Goal: Task Accomplishment & Management: Manage account settings

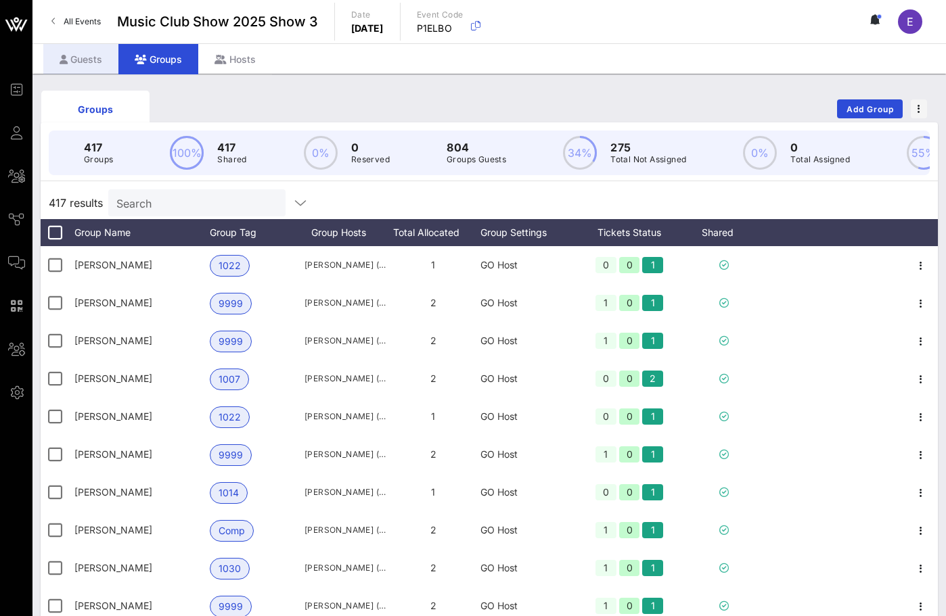
click at [102, 54] on div "Guests" at bounding box center [80, 59] width 75 height 30
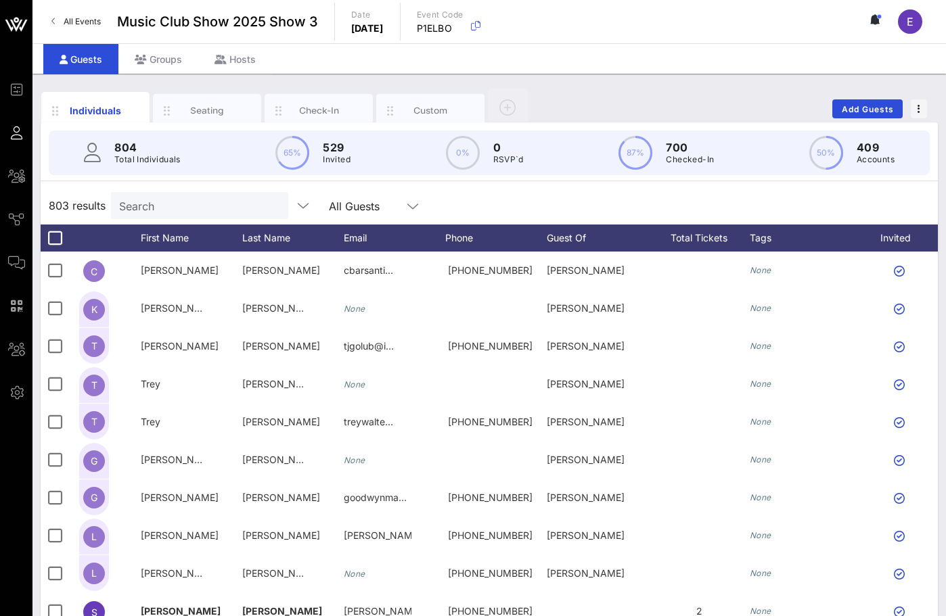
click at [128, 202] on input "Search" at bounding box center [198, 206] width 158 height 18
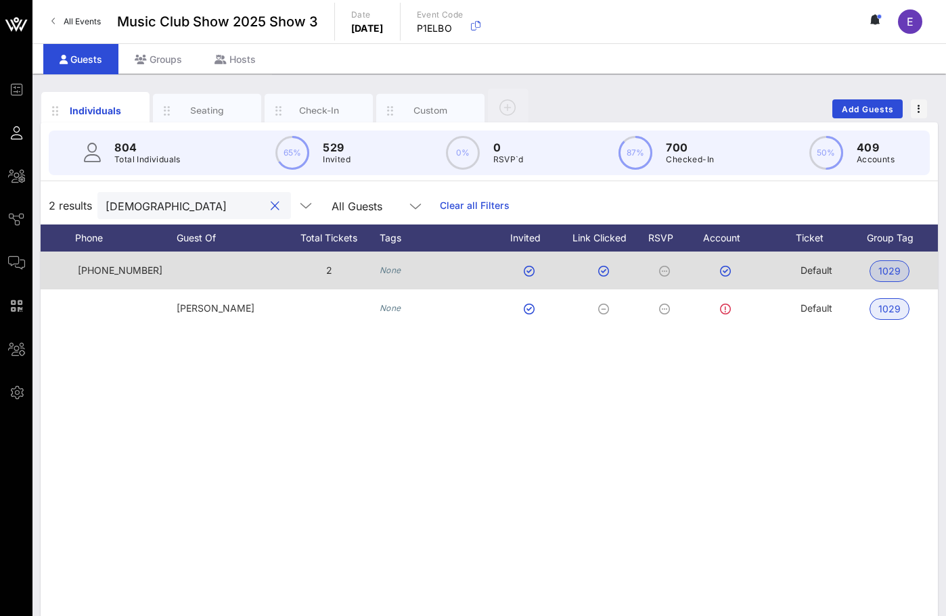
scroll to position [0, 427]
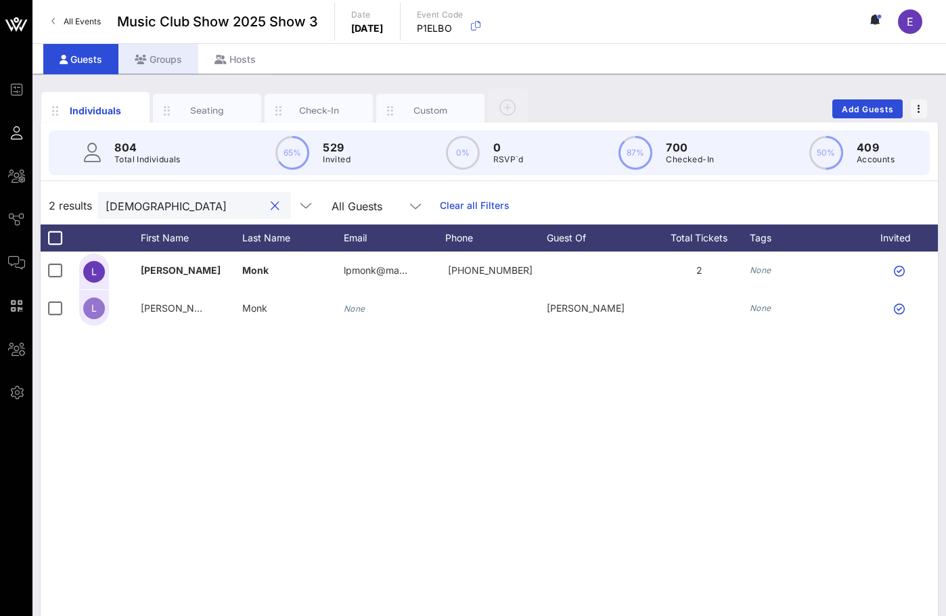
type input "[DEMOGRAPHIC_DATA]"
click at [148, 64] on div "Groups" at bounding box center [158, 59] width 80 height 30
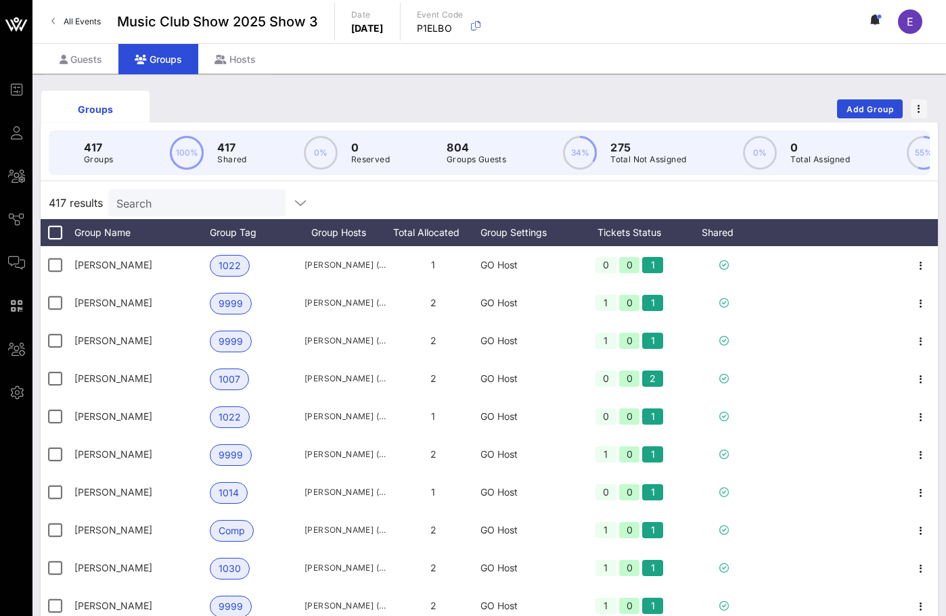
click at [95, 22] on span "All Events" at bounding box center [82, 21] width 37 height 10
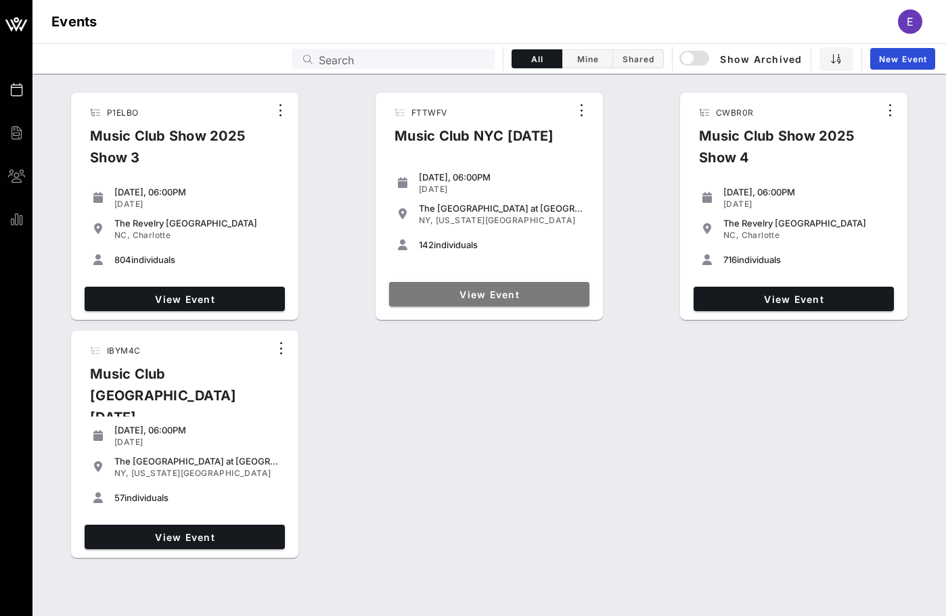
click at [432, 285] on link "View Event" at bounding box center [489, 294] width 200 height 24
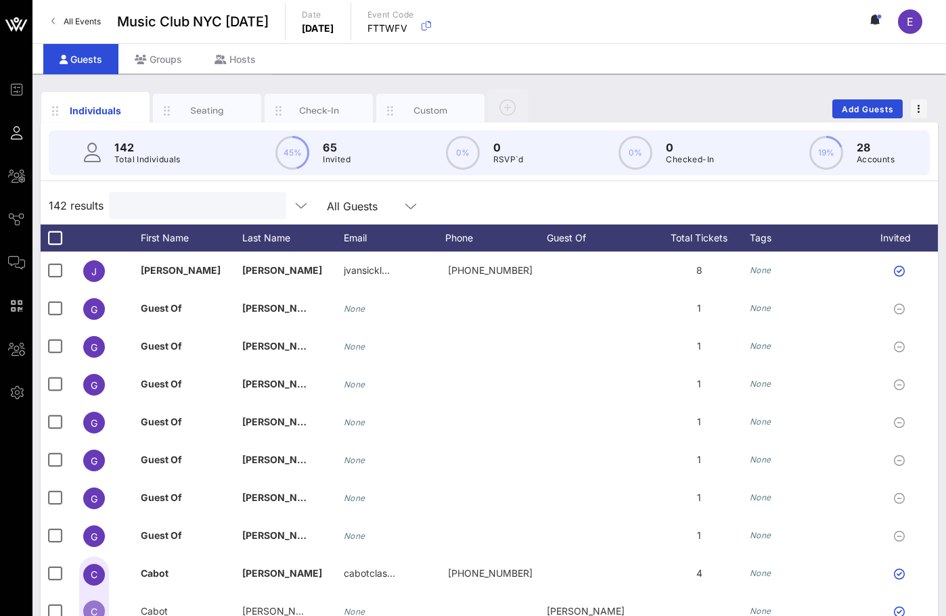
click at [168, 206] on input "text" at bounding box center [196, 206] width 158 height 18
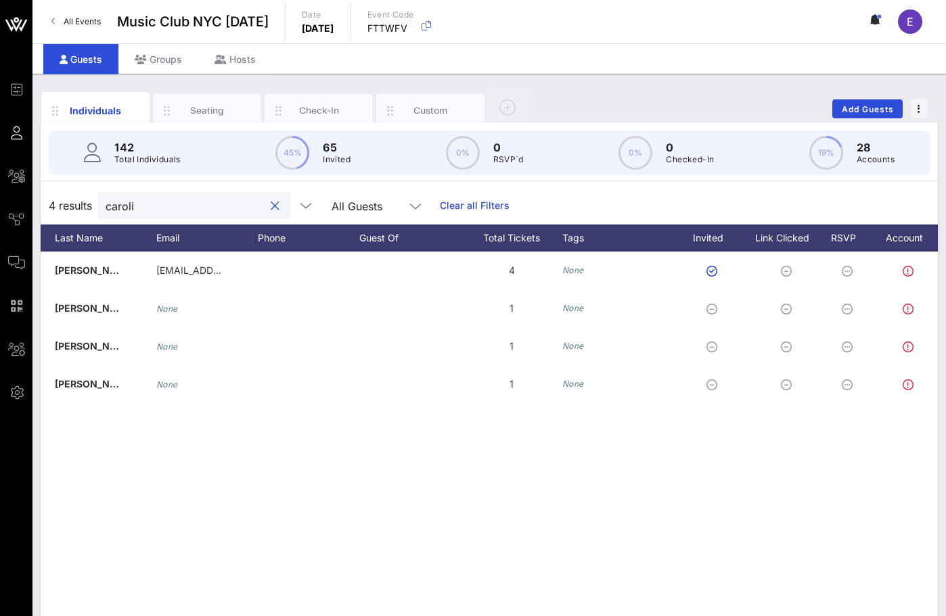
type input "caroli"
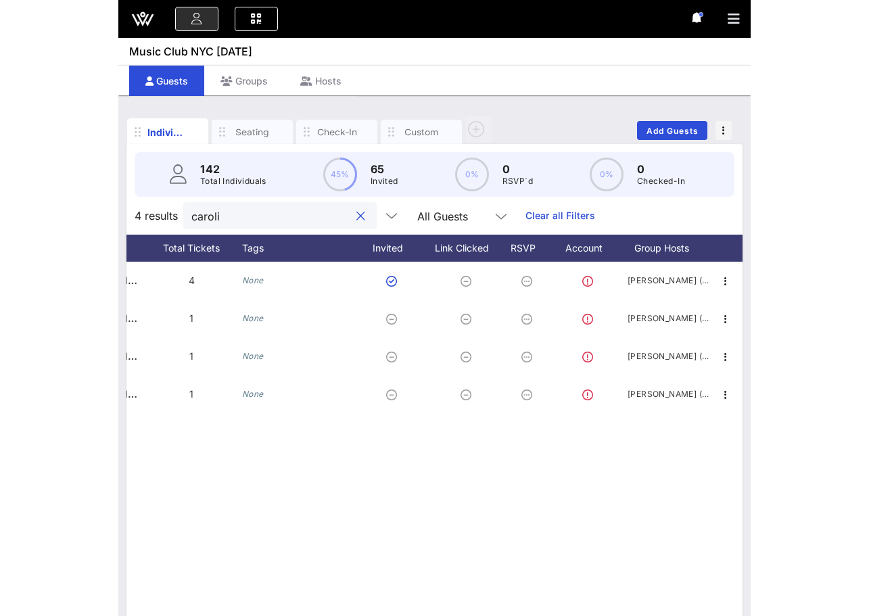
scroll to position [0, 182]
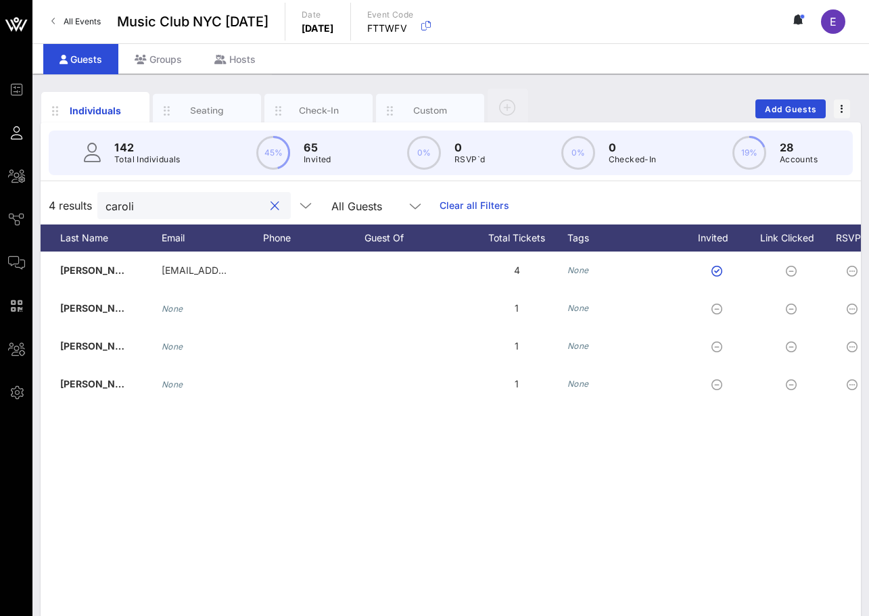
click at [267, 204] on div at bounding box center [275, 206] width 16 height 16
click at [271, 204] on button "clear icon" at bounding box center [275, 207] width 9 height 14
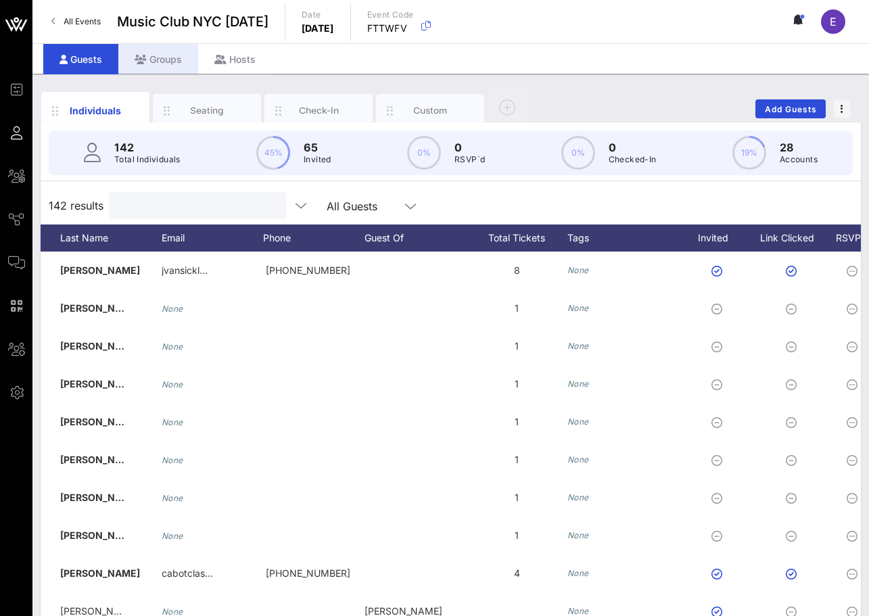
click at [153, 48] on div "Groups" at bounding box center [158, 59] width 80 height 30
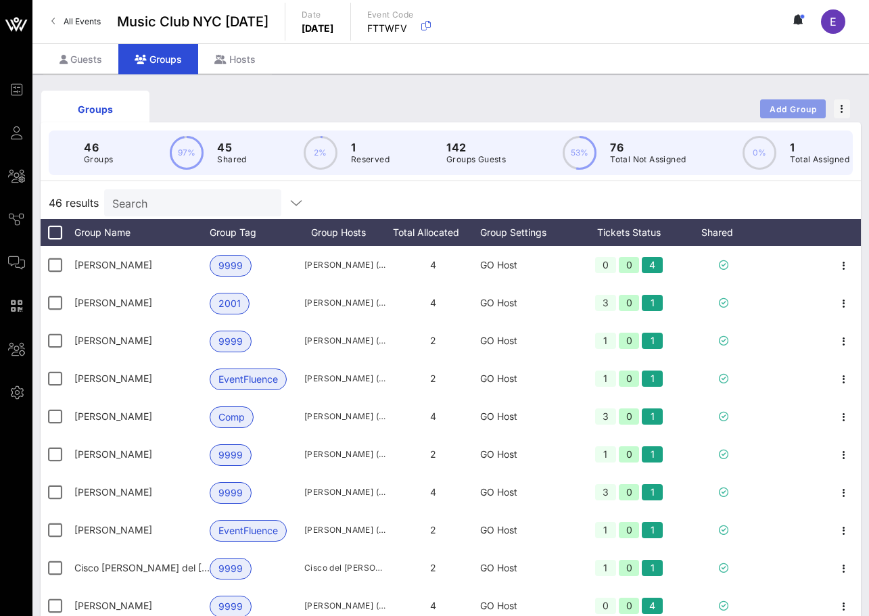
click at [791, 109] on span "Add Group" at bounding box center [793, 109] width 49 height 10
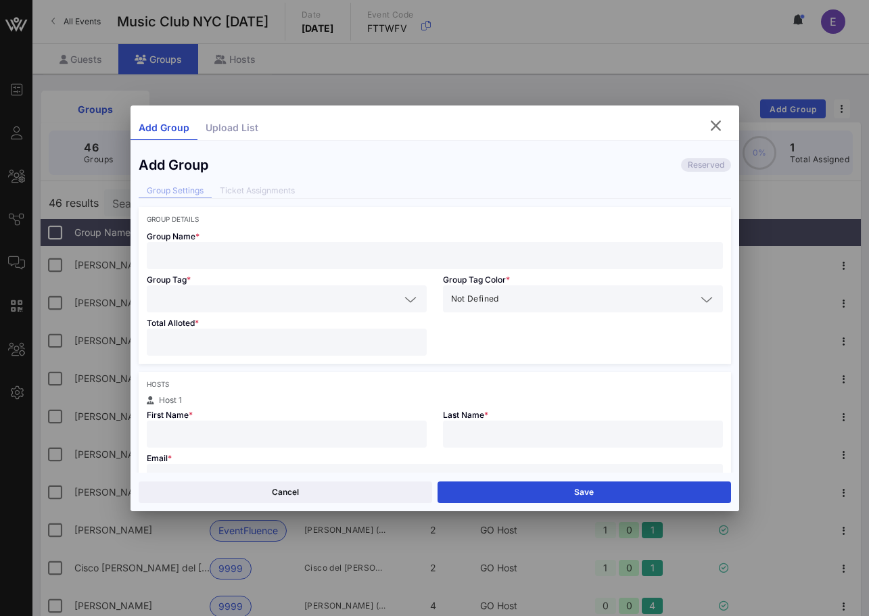
click at [344, 248] on input "text" at bounding box center [435, 256] width 560 height 18
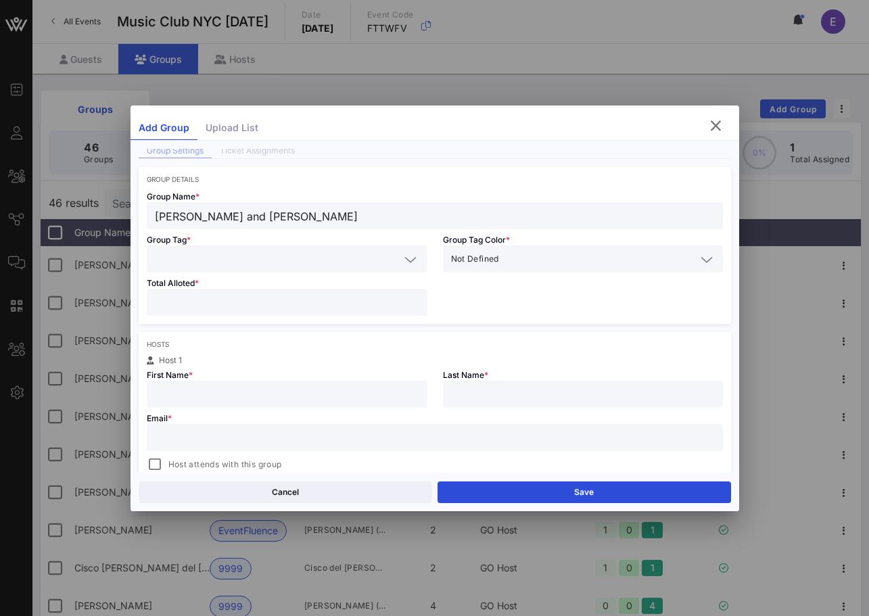
scroll to position [41, 0]
type input "[PERSON_NAME] and [PERSON_NAME]"
click at [285, 264] on input "text" at bounding box center [277, 258] width 245 height 18
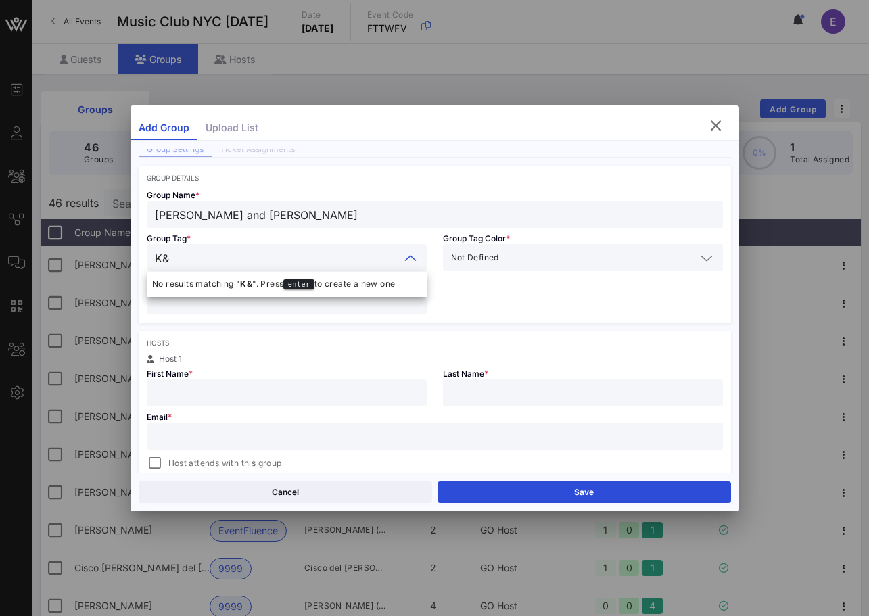
type input "K&E"
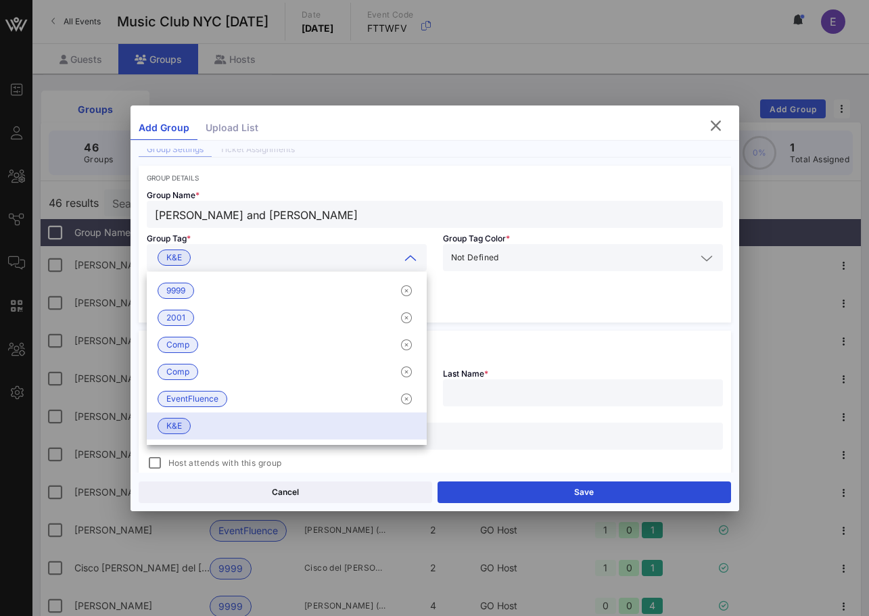
click at [451, 298] on div "Group Name * [PERSON_NAME] and [PERSON_NAME] Group Tag * K&E Group Tag Color * …" at bounding box center [435, 252] width 593 height 141
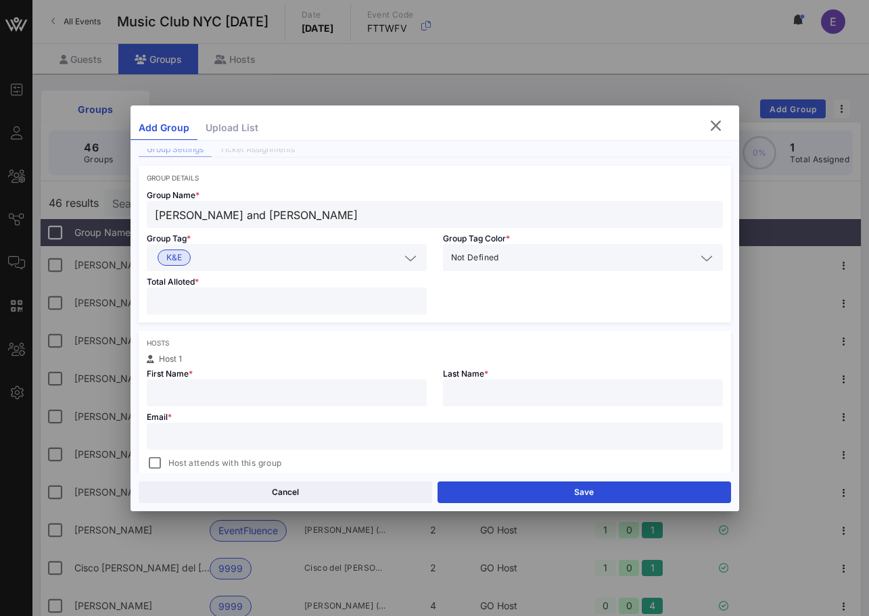
click at [306, 300] on input "number" at bounding box center [287, 301] width 264 height 18
type input "**"
click at [302, 384] on input "text" at bounding box center [287, 393] width 264 height 18
click at [312, 365] on div "First Name *" at bounding box center [287, 384] width 296 height 43
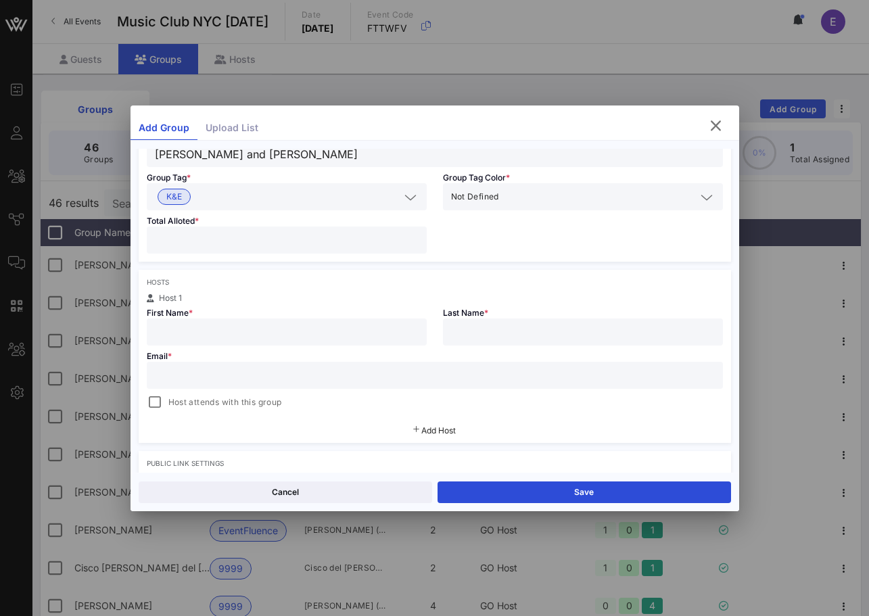
scroll to position [105, 0]
click at [158, 401] on div at bounding box center [154, 399] width 19 height 19
click at [192, 335] on input "text" at bounding box center [287, 330] width 264 height 18
type input "[PERSON_NAME]"
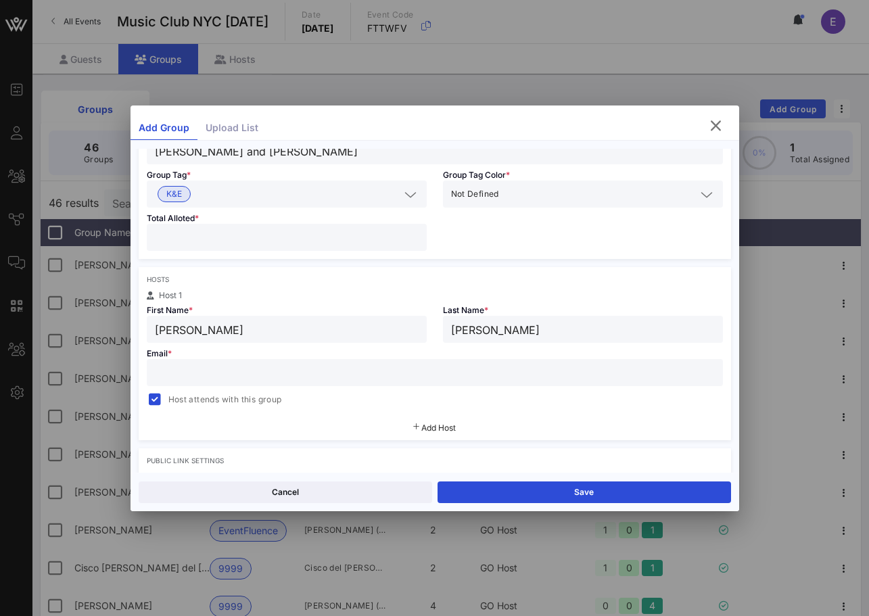
paste input "[PERSON_NAME][EMAIL_ADDRESS][PERSON_NAME][PERSON_NAME][DOMAIN_NAME]"
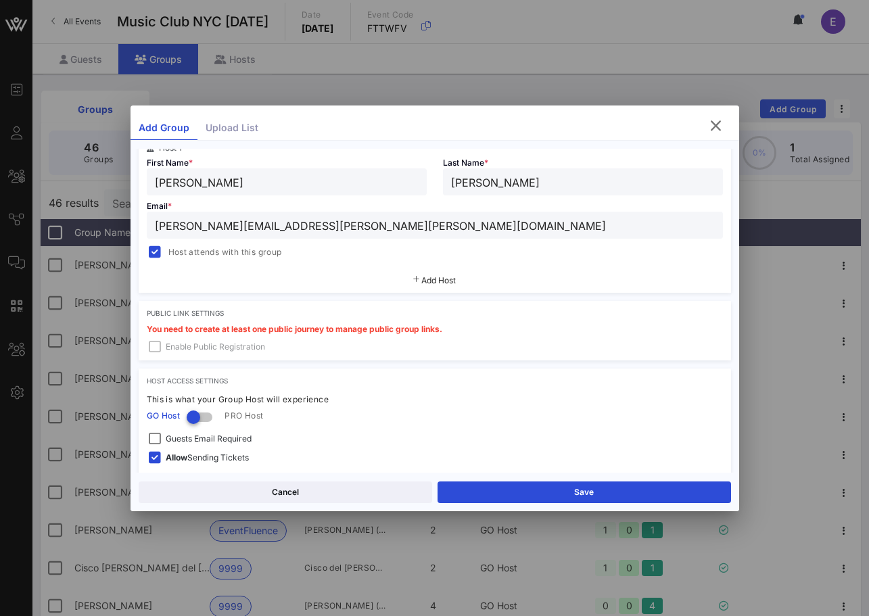
scroll to position [310, 0]
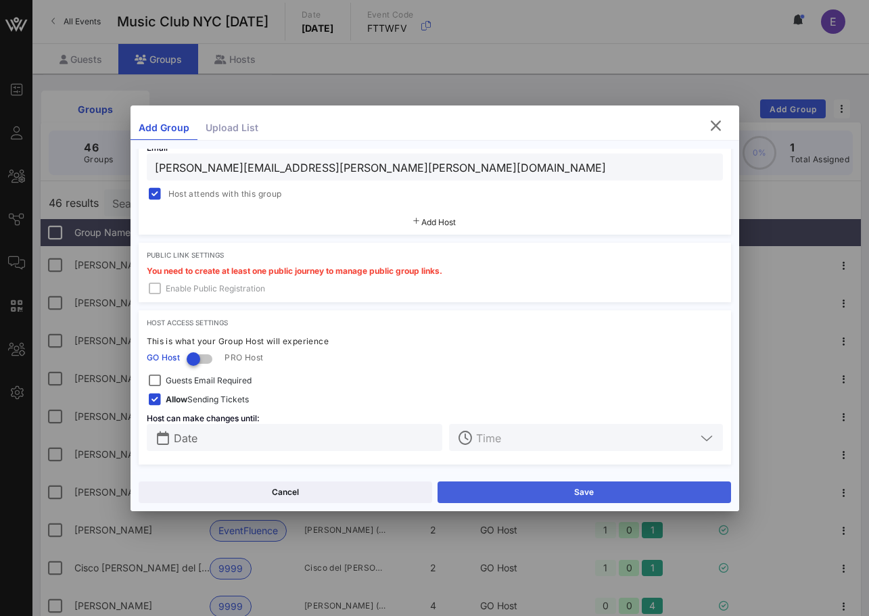
type input "[PERSON_NAME][EMAIL_ADDRESS][PERSON_NAME][PERSON_NAME][DOMAIN_NAME]"
click at [470, 492] on button "Save" at bounding box center [585, 493] width 294 height 22
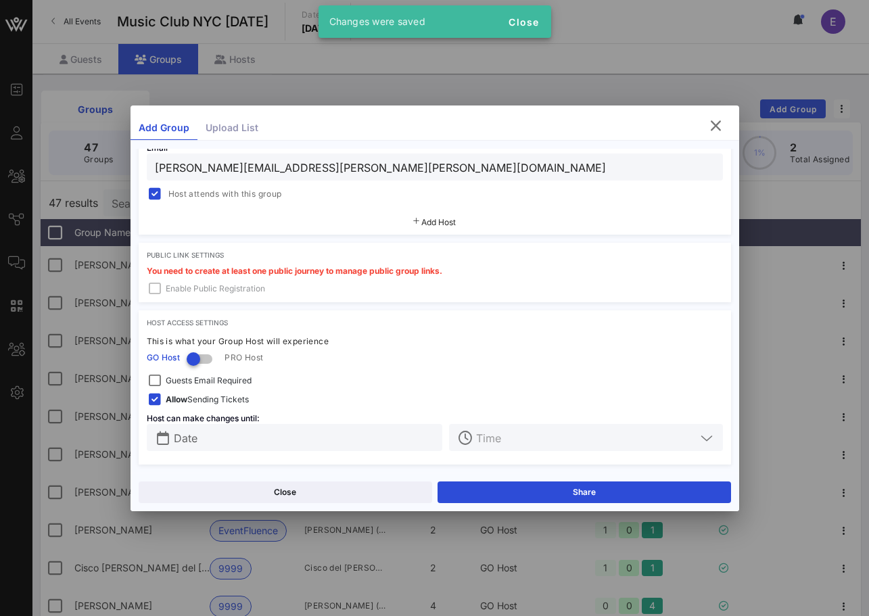
scroll to position [0, 0]
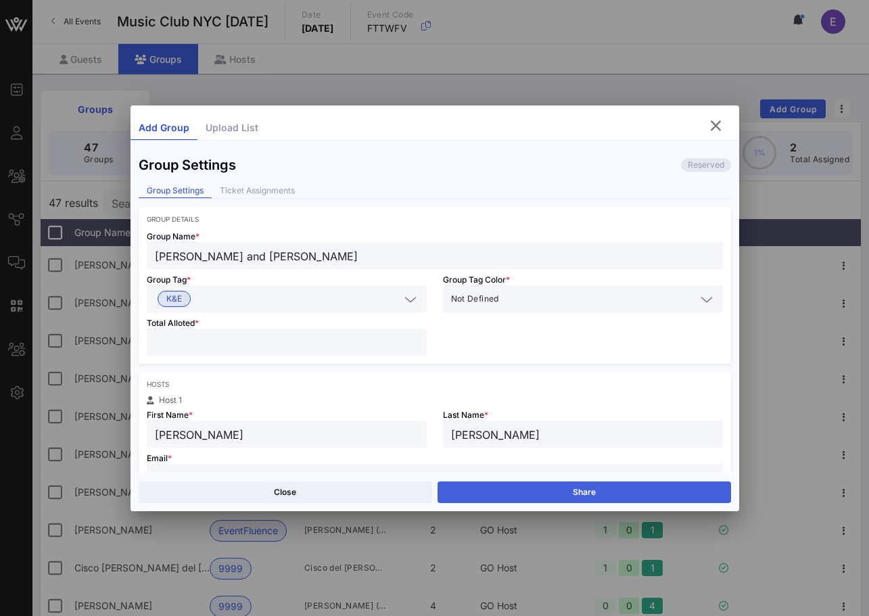
click at [489, 485] on button "Share" at bounding box center [585, 493] width 294 height 22
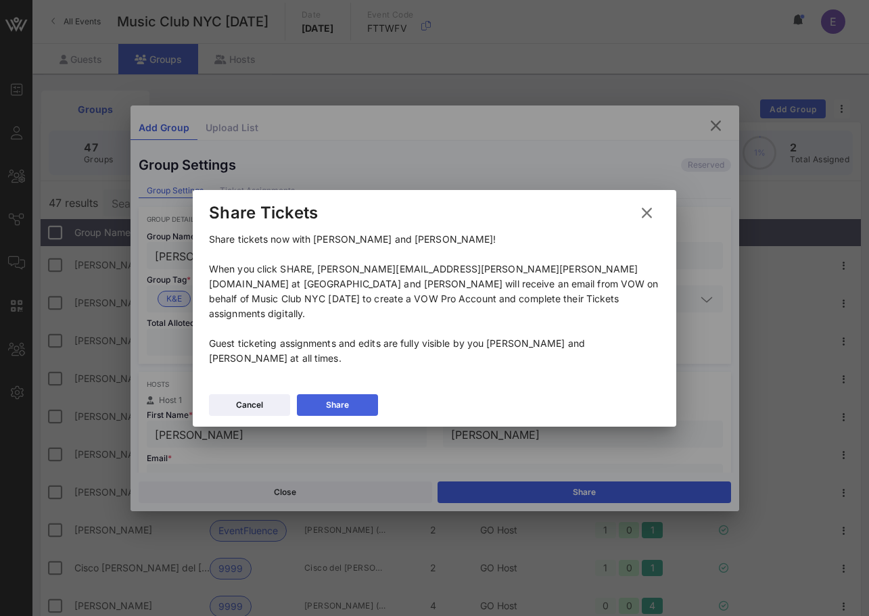
click at [352, 394] on button "Share" at bounding box center [337, 405] width 81 height 22
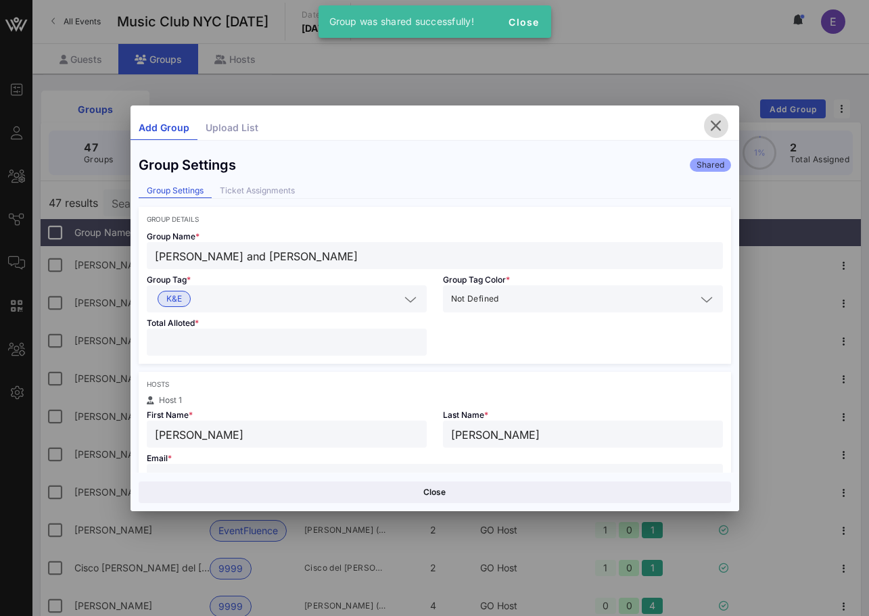
click at [710, 125] on icon "button" at bounding box center [716, 126] width 16 height 16
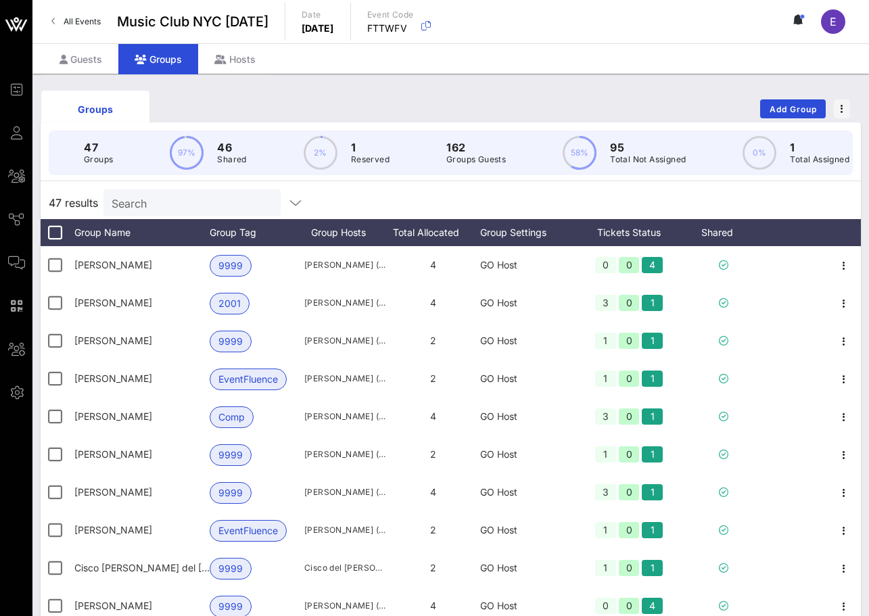
click at [92, 23] on span "All Events" at bounding box center [82, 21] width 37 height 10
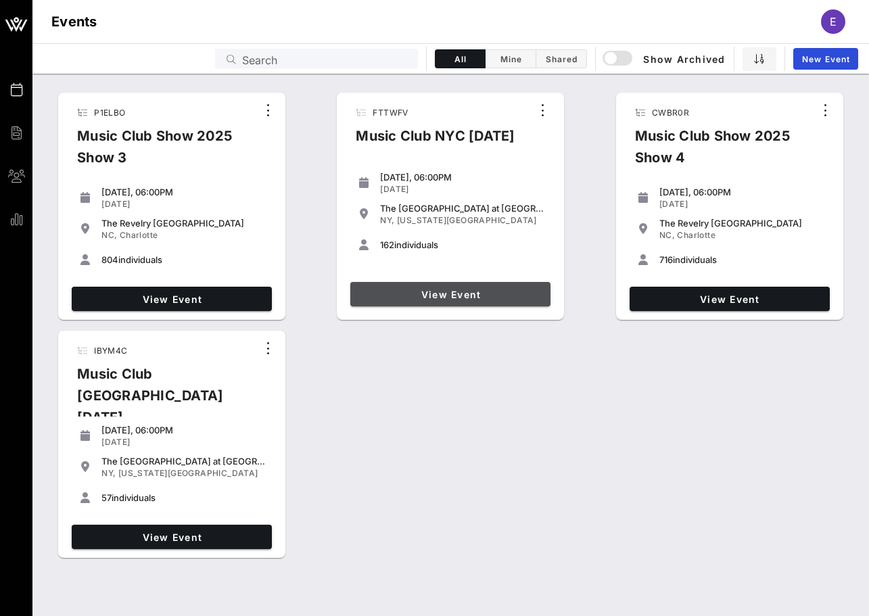
click at [442, 294] on span "View Event" at bounding box center [450, 294] width 189 height 11
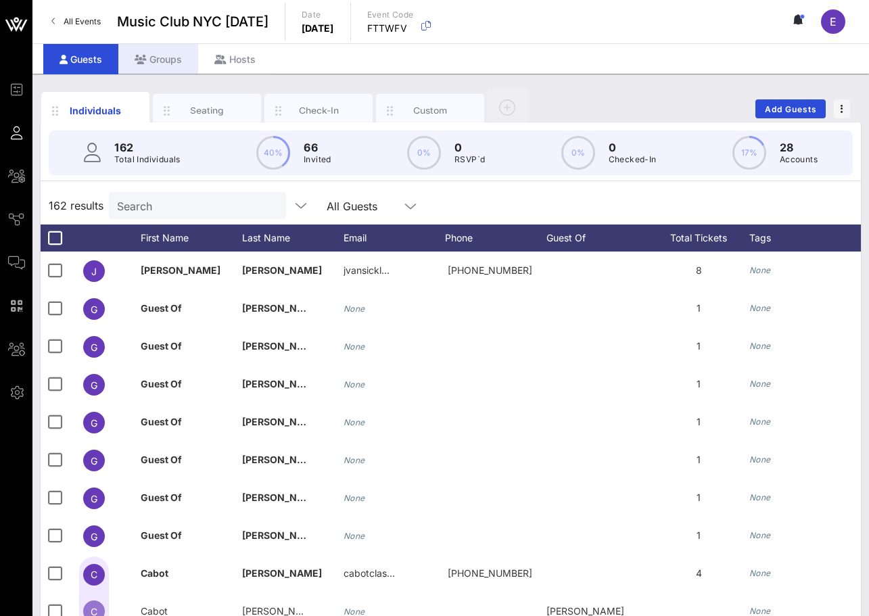
click at [157, 58] on div "Groups" at bounding box center [158, 59] width 80 height 30
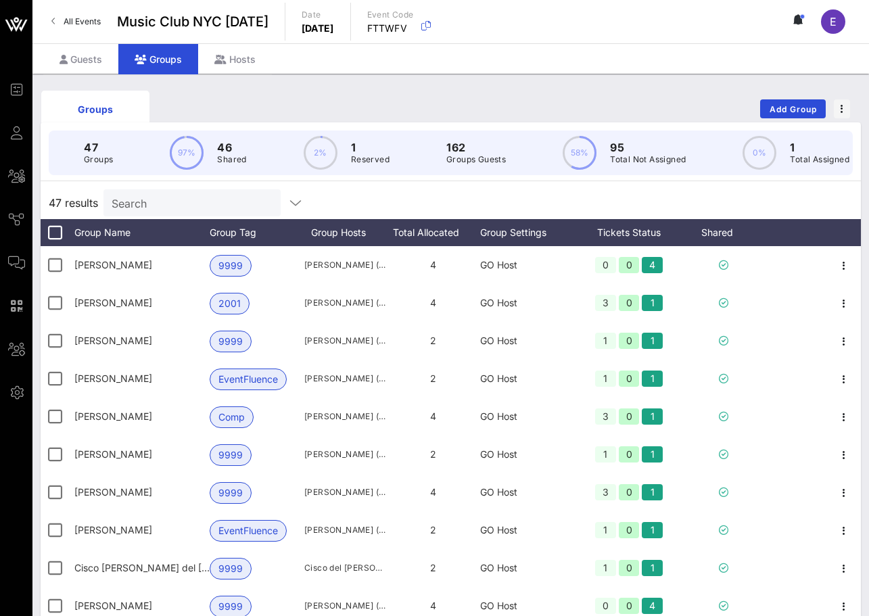
click at [149, 196] on input "Search" at bounding box center [191, 203] width 158 height 18
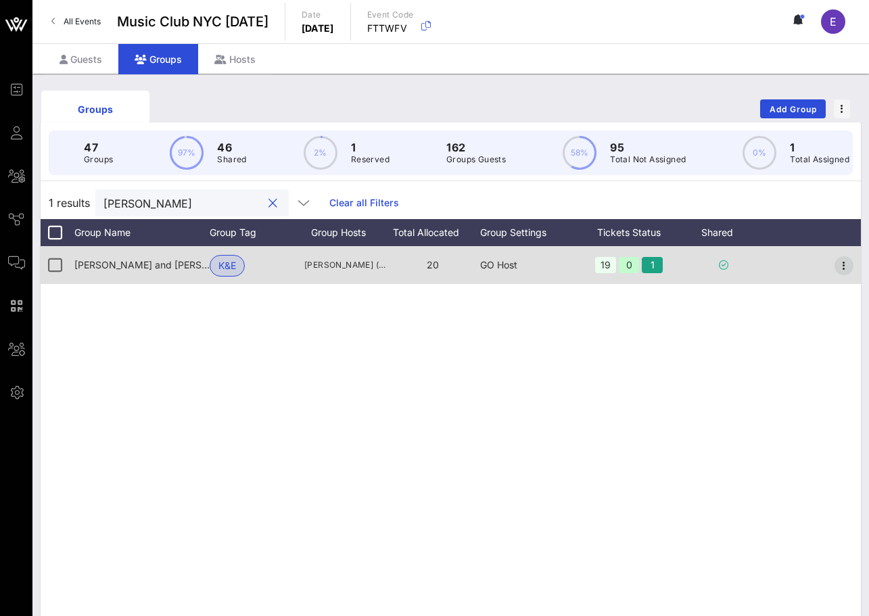
type input "[PERSON_NAME]"
click at [849, 268] on icon "button" at bounding box center [844, 266] width 16 height 16
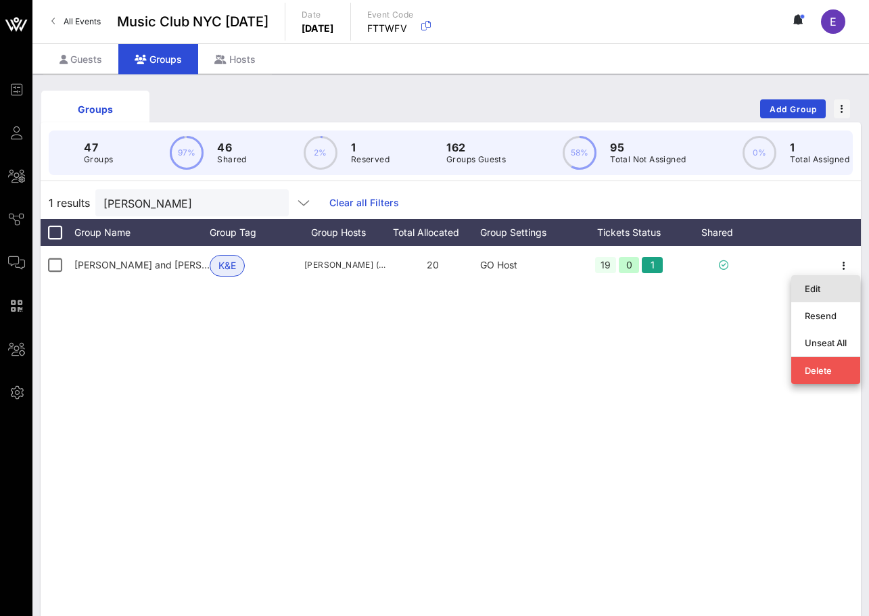
click at [829, 292] on div "Edit" at bounding box center [826, 288] width 42 height 11
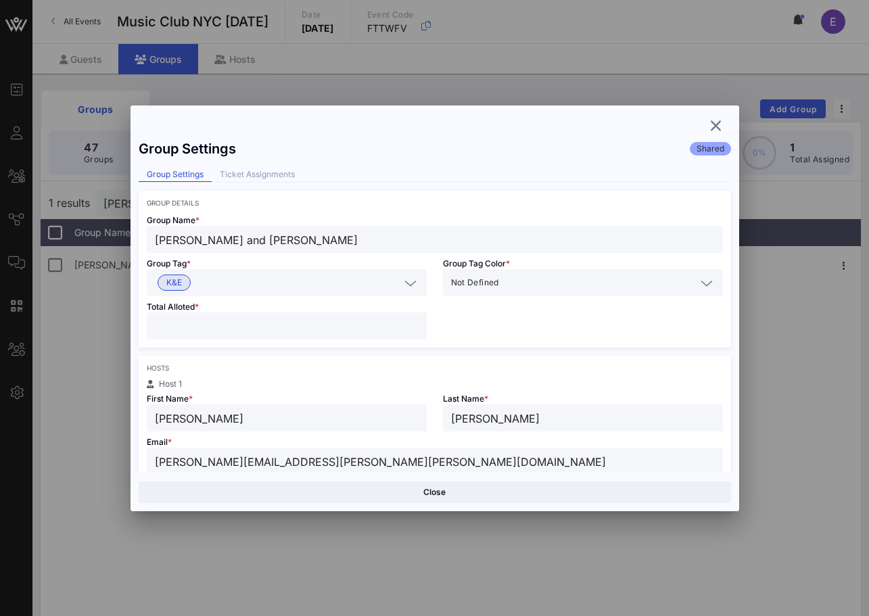
click at [206, 237] on input "[PERSON_NAME] and [PERSON_NAME]" at bounding box center [435, 240] width 560 height 18
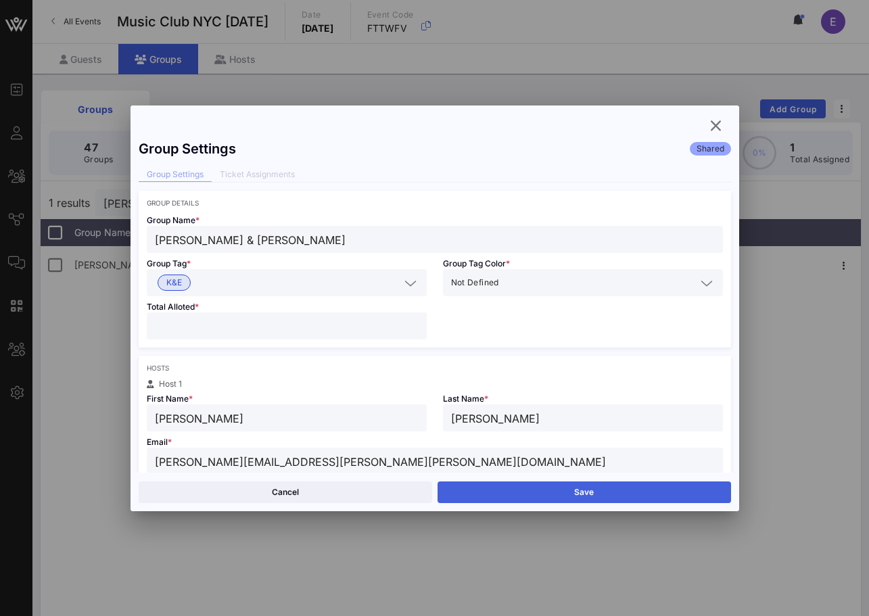
type input "[PERSON_NAME] & [PERSON_NAME]"
click at [499, 488] on button "Save" at bounding box center [585, 493] width 294 height 22
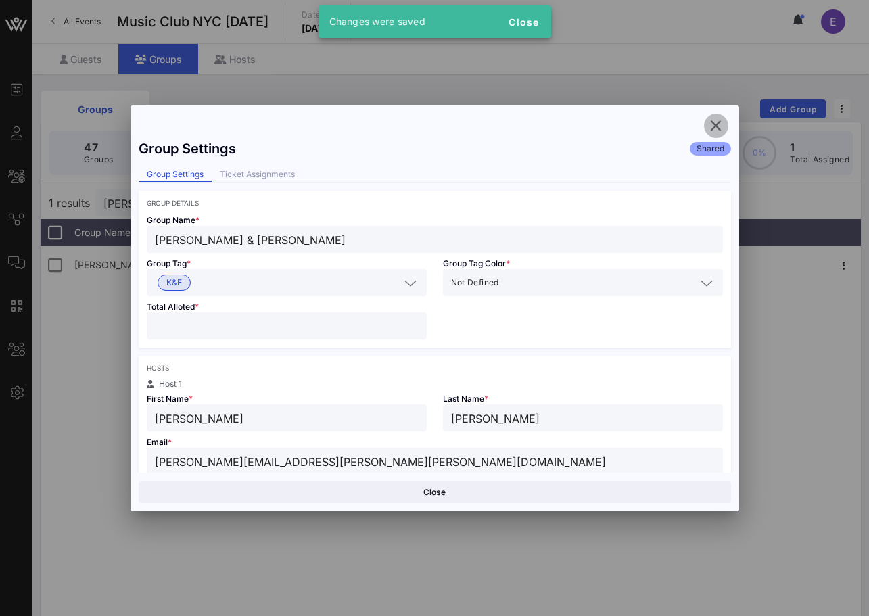
click at [716, 126] on icon "button" at bounding box center [716, 126] width 16 height 16
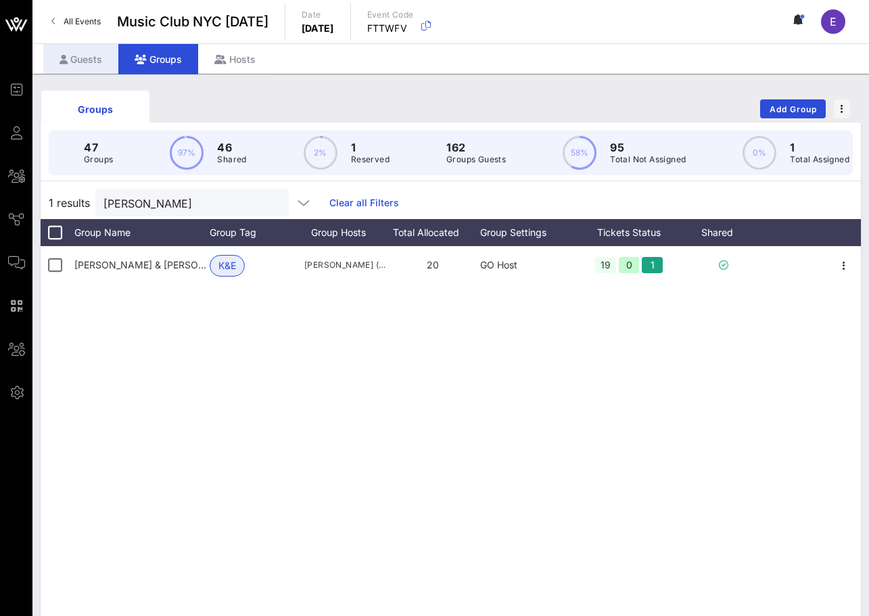
click at [114, 57] on div "Guests" at bounding box center [80, 59] width 75 height 30
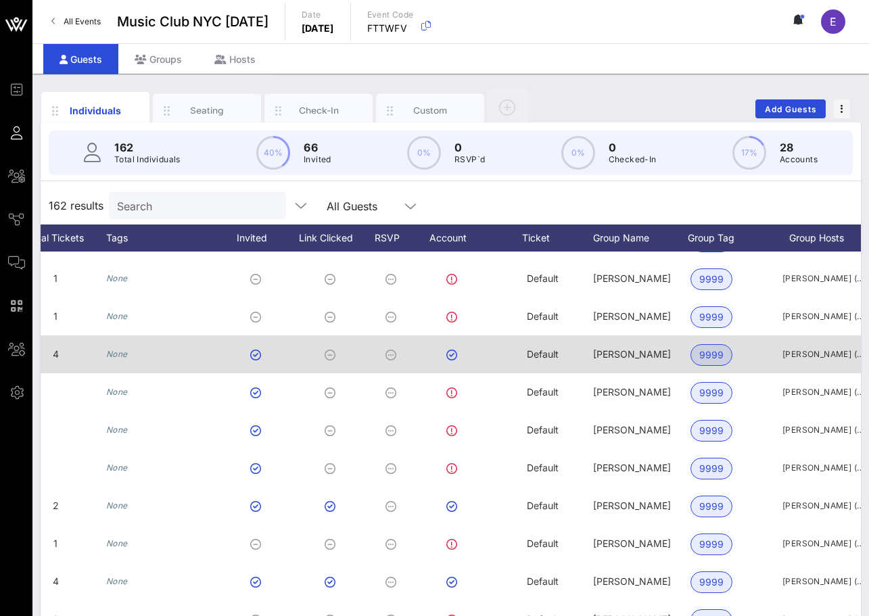
scroll to position [0, 590]
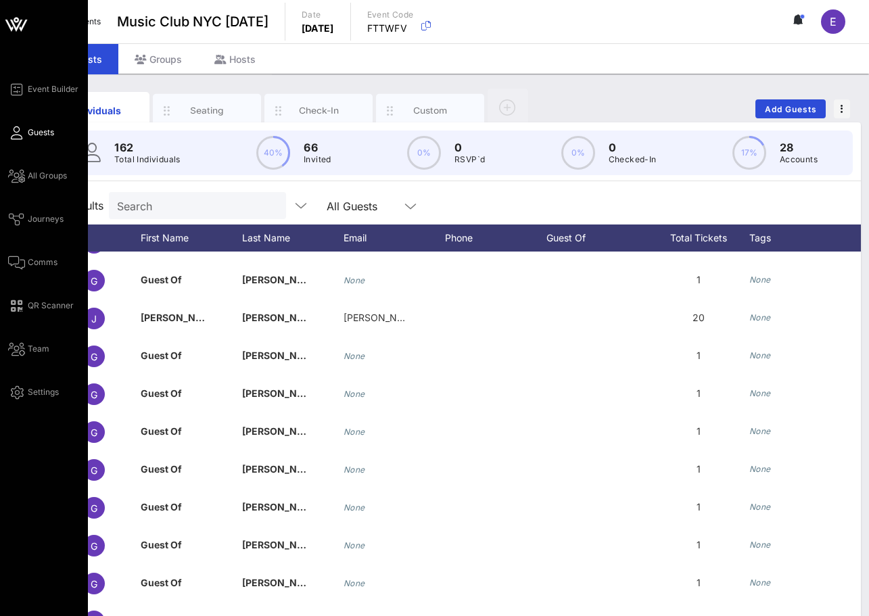
click at [16, 254] on div "Event Builder Guests All Groups Journeys Comms QR Scanner Team Settings" at bounding box center [48, 240] width 80 height 319
click at [18, 262] on icon at bounding box center [16, 263] width 17 height 2
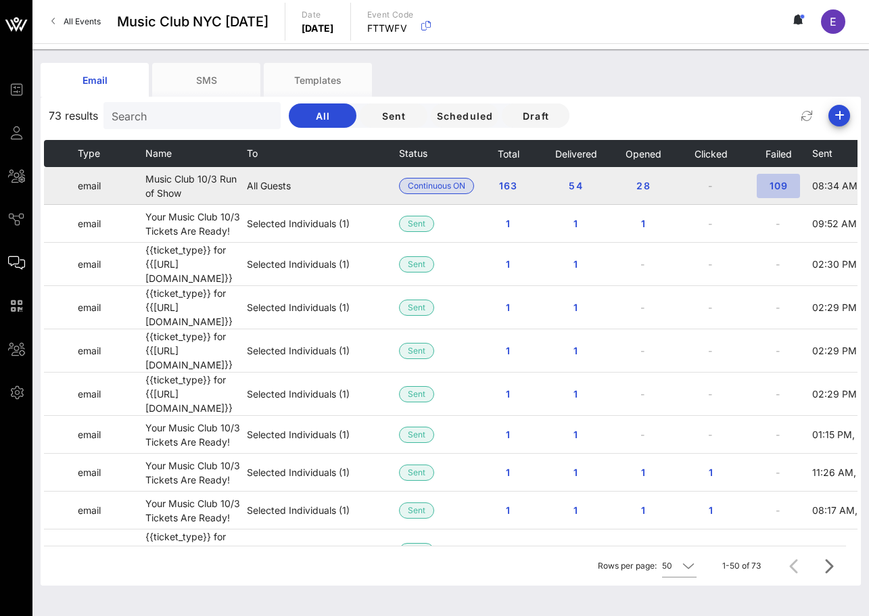
click at [782, 184] on span "109" at bounding box center [779, 185] width 22 height 11
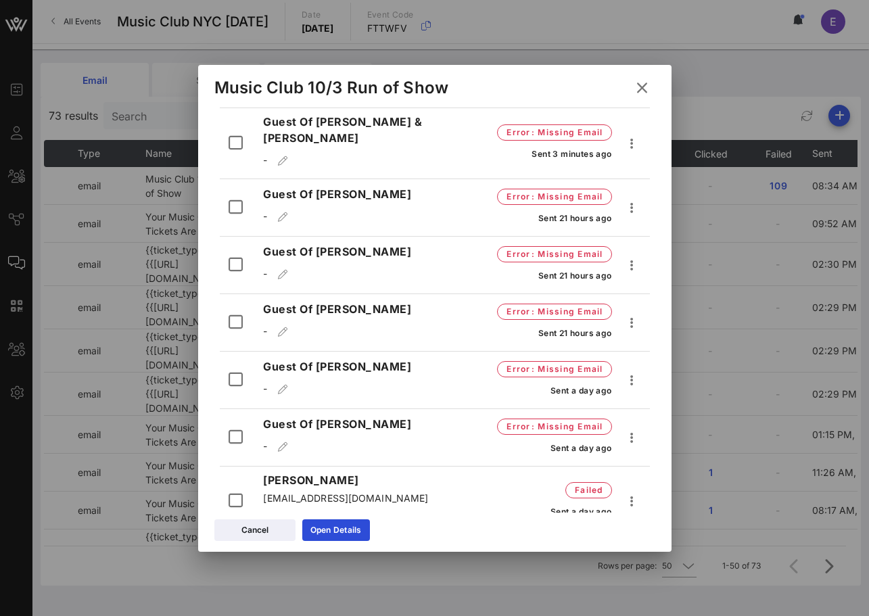
click at [635, 78] on button at bounding box center [642, 88] width 26 height 24
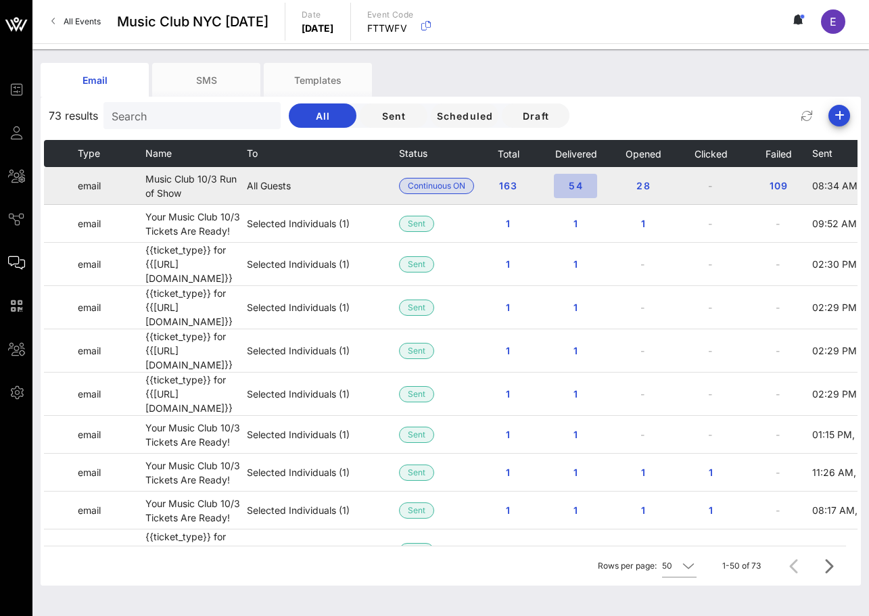
click at [576, 177] on button "54" at bounding box center [575, 186] width 43 height 24
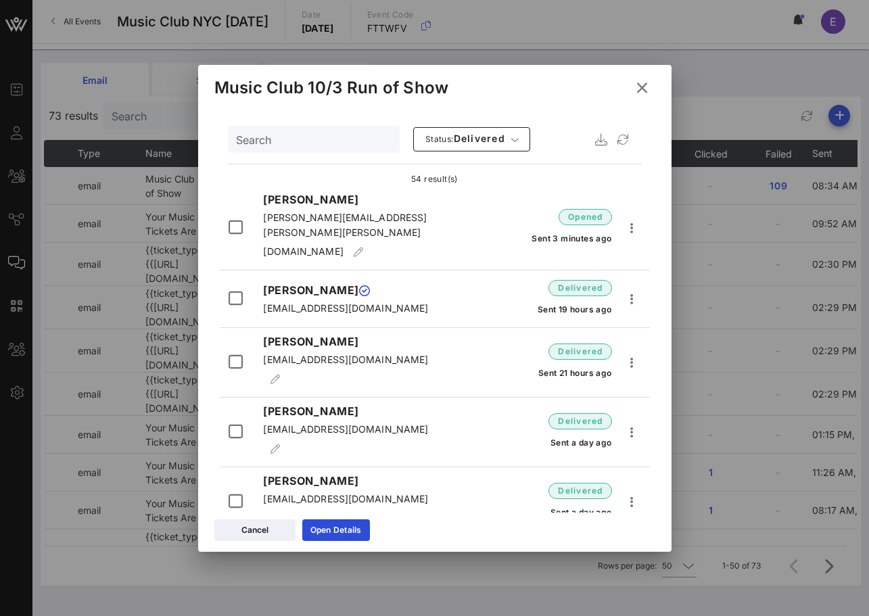
click at [645, 85] on icon at bounding box center [641, 87] width 19 height 17
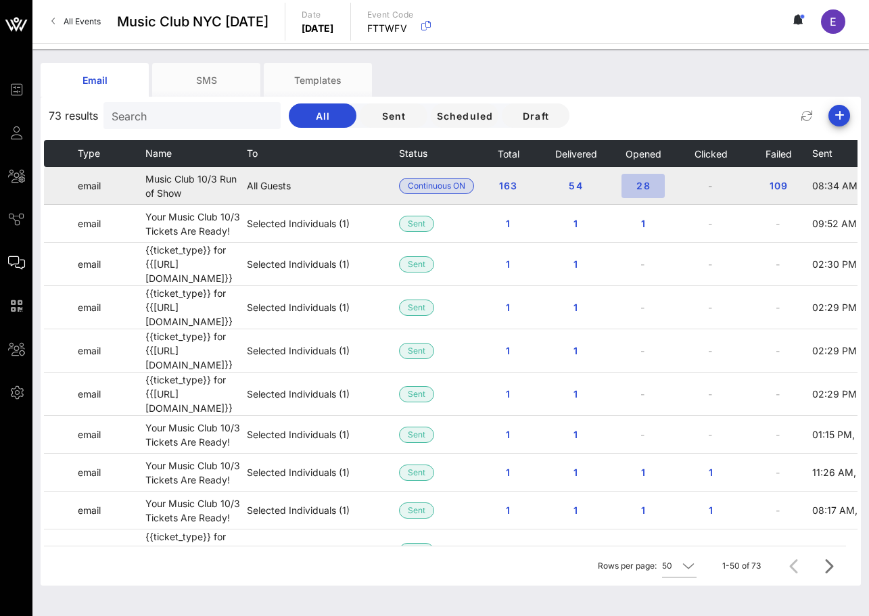
click at [639, 181] on span "28" at bounding box center [643, 185] width 22 height 11
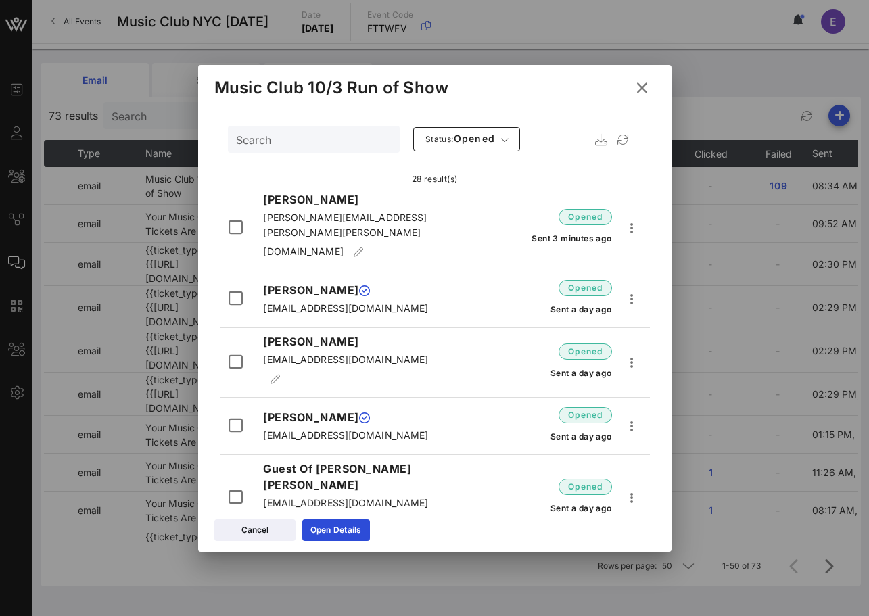
click at [639, 83] on icon at bounding box center [642, 88] width 18 height 16
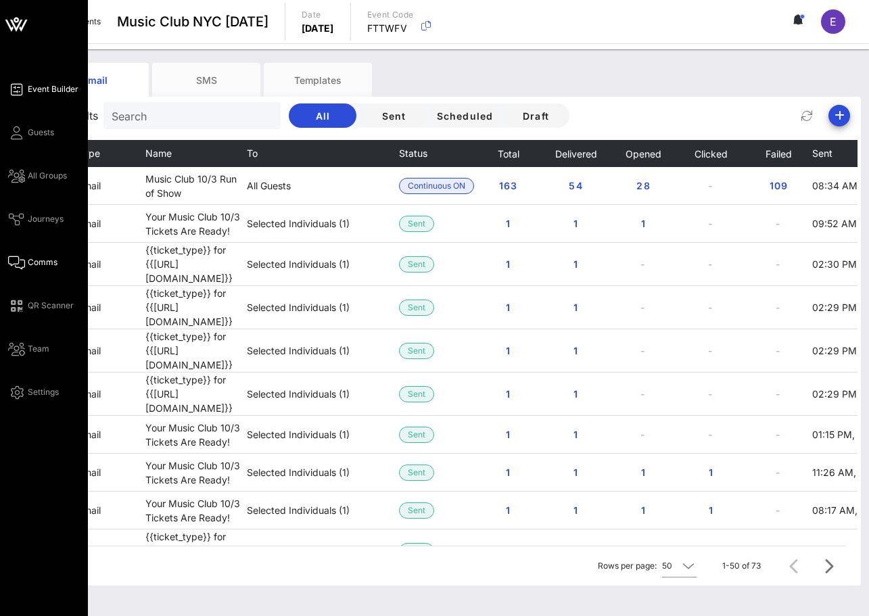
click at [26, 95] on link "Event Builder" at bounding box center [43, 89] width 70 height 16
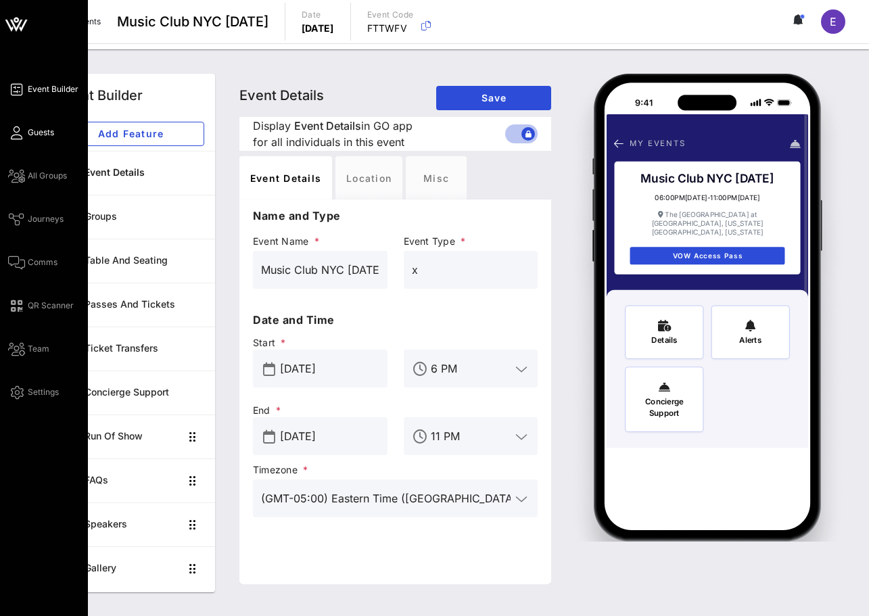
click at [22, 137] on link "Guests" at bounding box center [31, 132] width 46 height 16
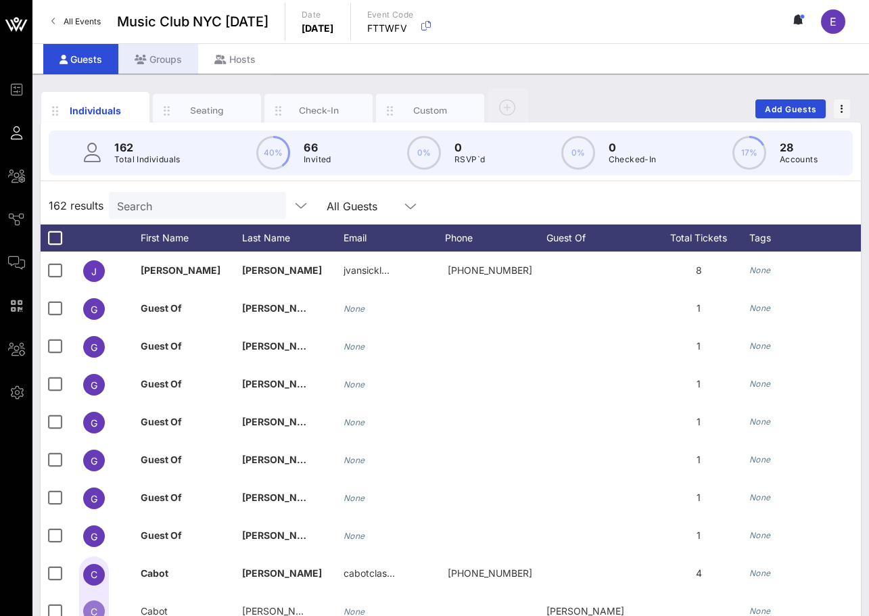
click at [148, 66] on div "Groups" at bounding box center [158, 59] width 80 height 30
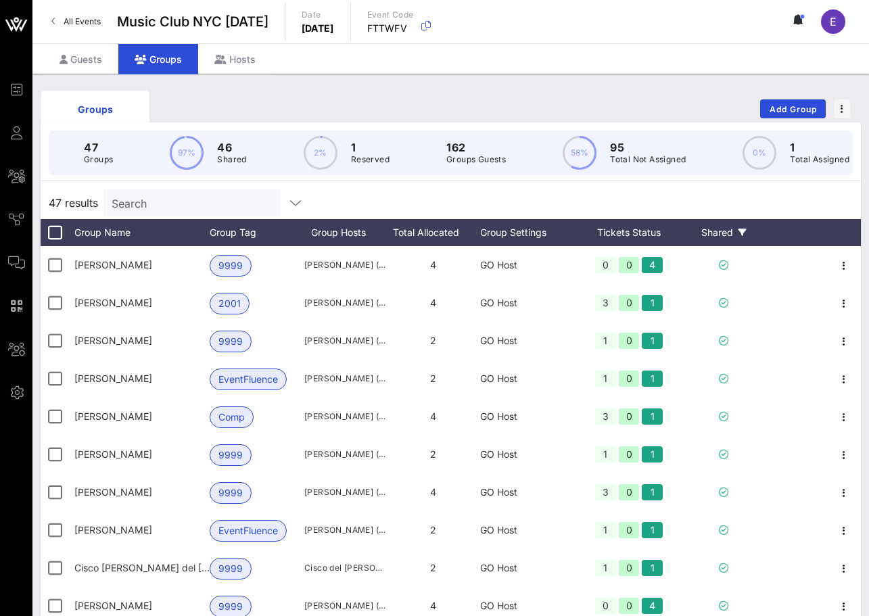
click at [733, 227] on div "Shared" at bounding box center [723, 232] width 81 height 27
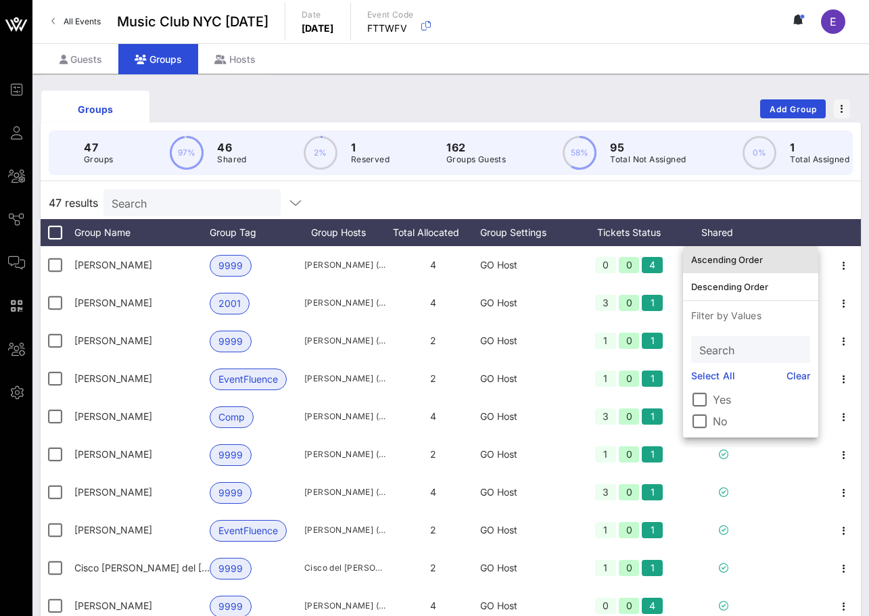
click at [733, 248] on div "Ascending Order" at bounding box center [750, 259] width 135 height 27
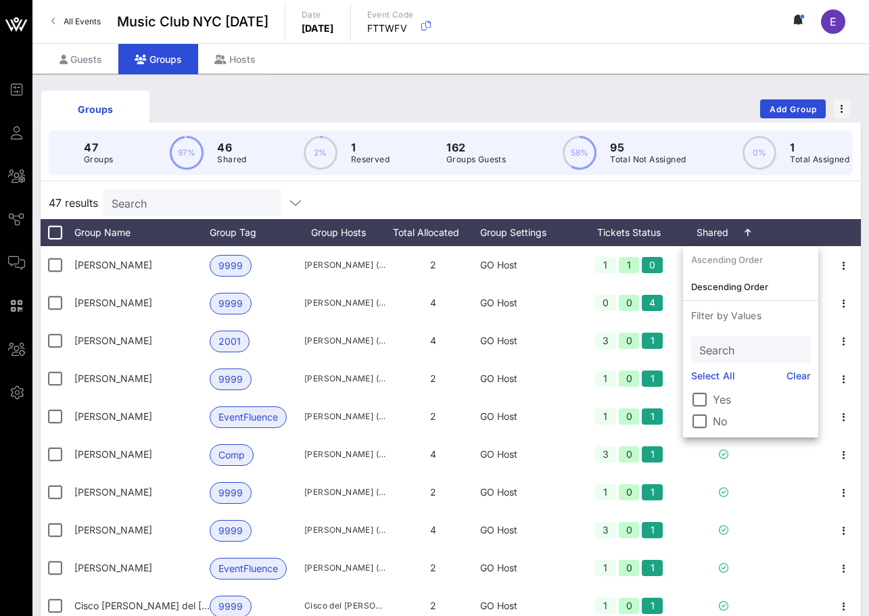
click at [731, 216] on div "47 results Search" at bounding box center [451, 203] width 820 height 32
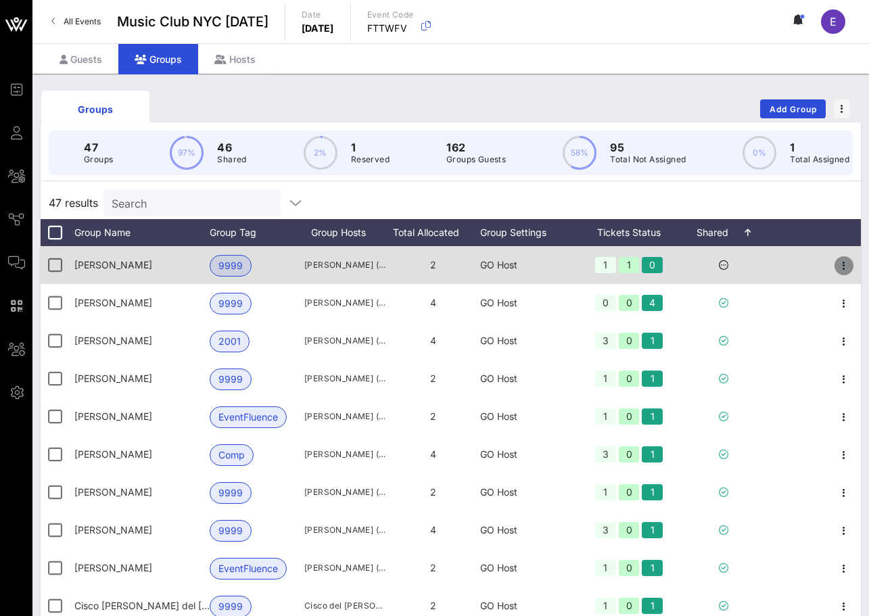
click at [845, 264] on icon "button" at bounding box center [844, 266] width 16 height 16
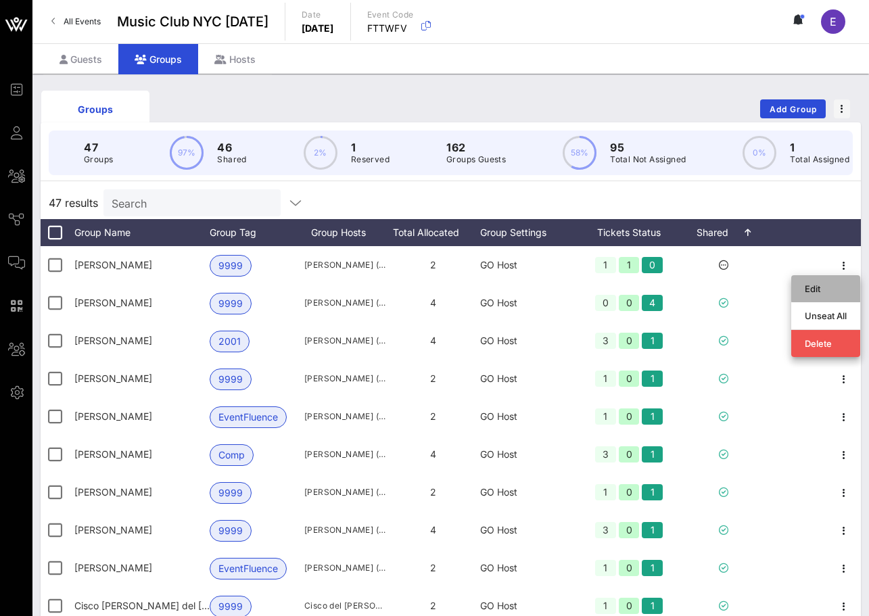
click at [835, 291] on div "Edit" at bounding box center [826, 288] width 42 height 11
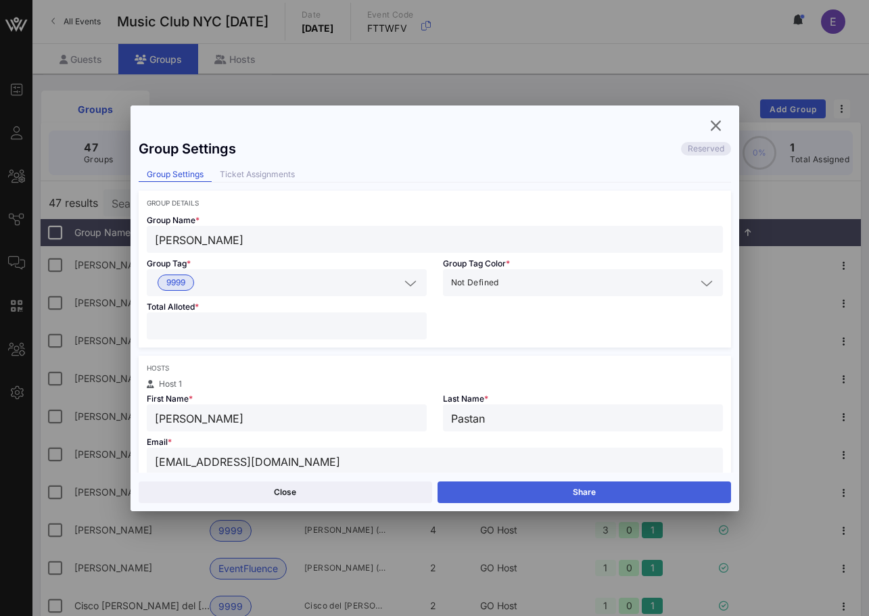
click at [515, 482] on button "Share" at bounding box center [585, 493] width 294 height 22
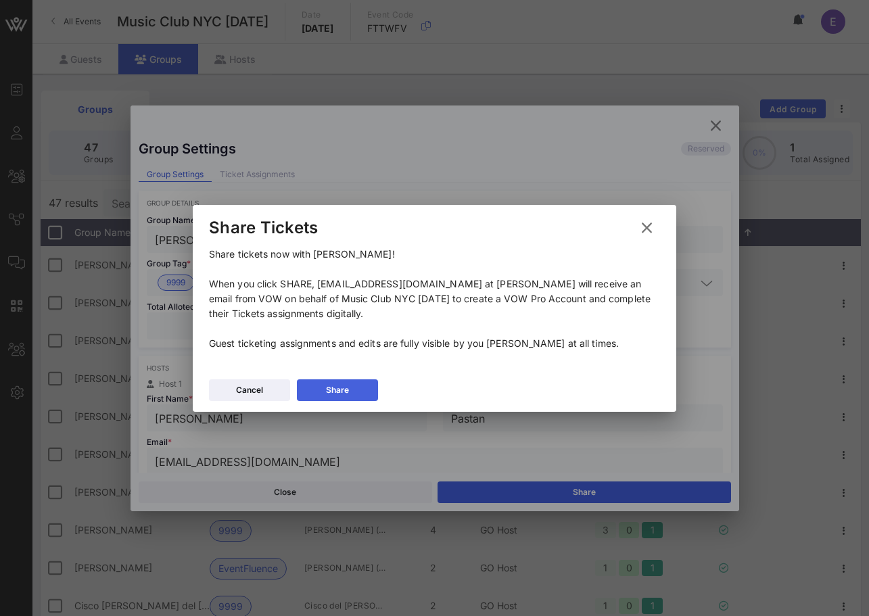
click at [368, 387] on button "Share" at bounding box center [337, 390] width 81 height 22
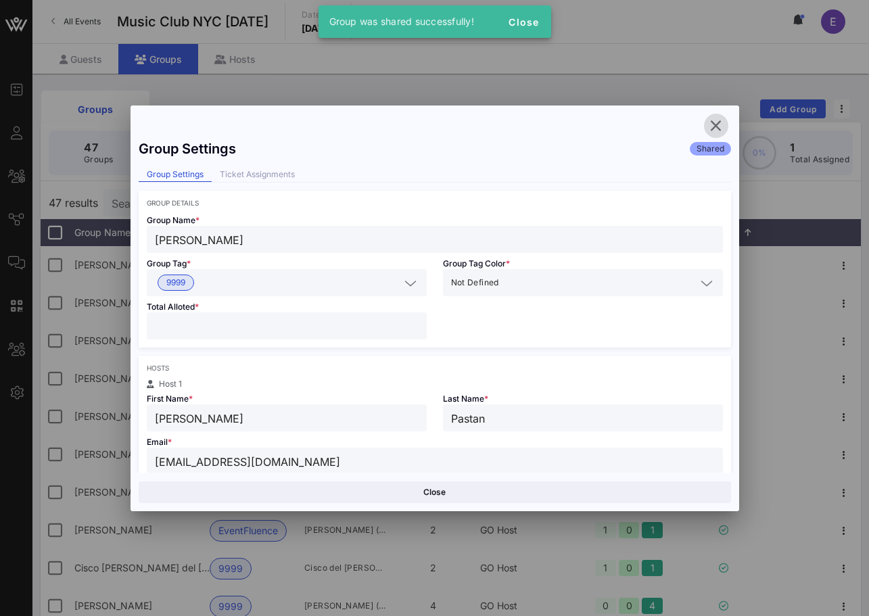
click at [713, 132] on icon "button" at bounding box center [716, 126] width 16 height 16
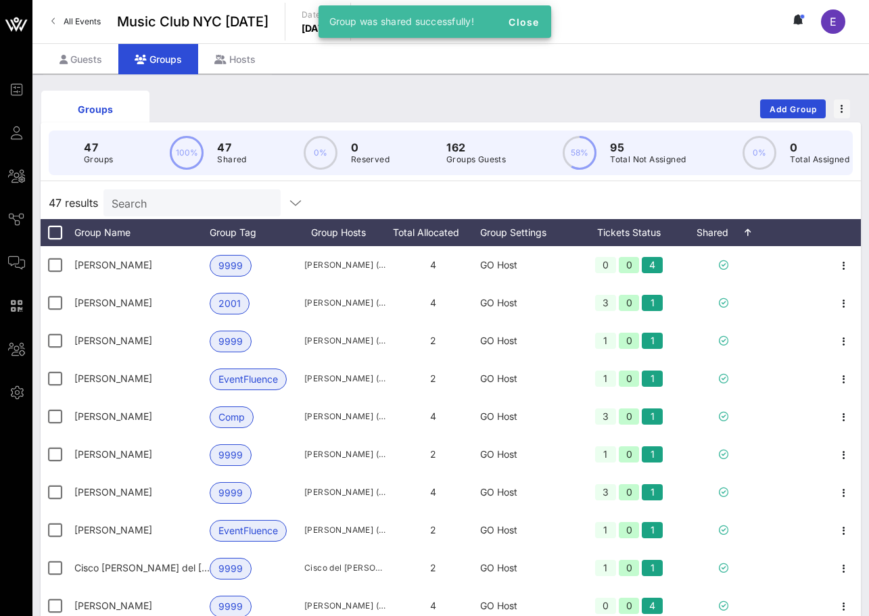
click at [93, 29] on link "All Events" at bounding box center [76, 22] width 66 height 22
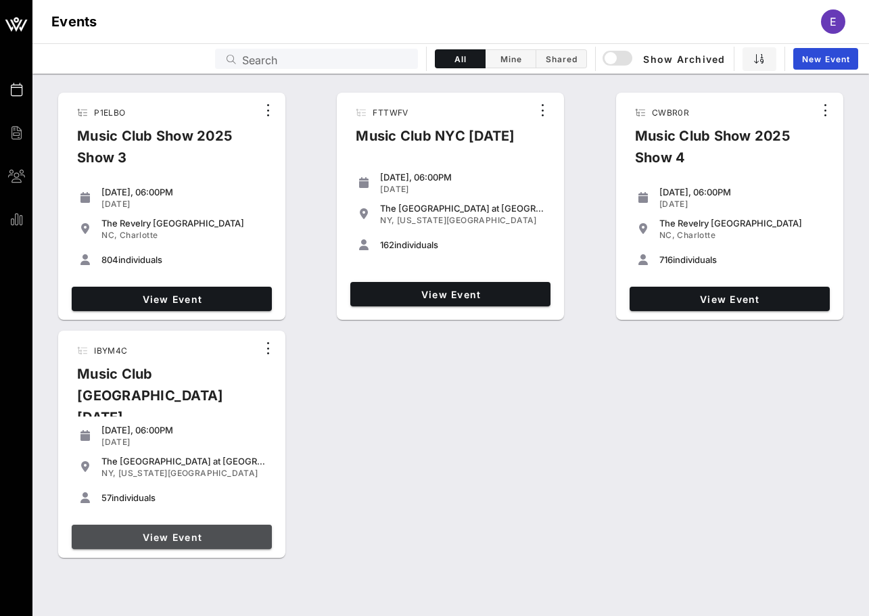
click at [201, 532] on span "View Event" at bounding box center [171, 537] width 189 height 11
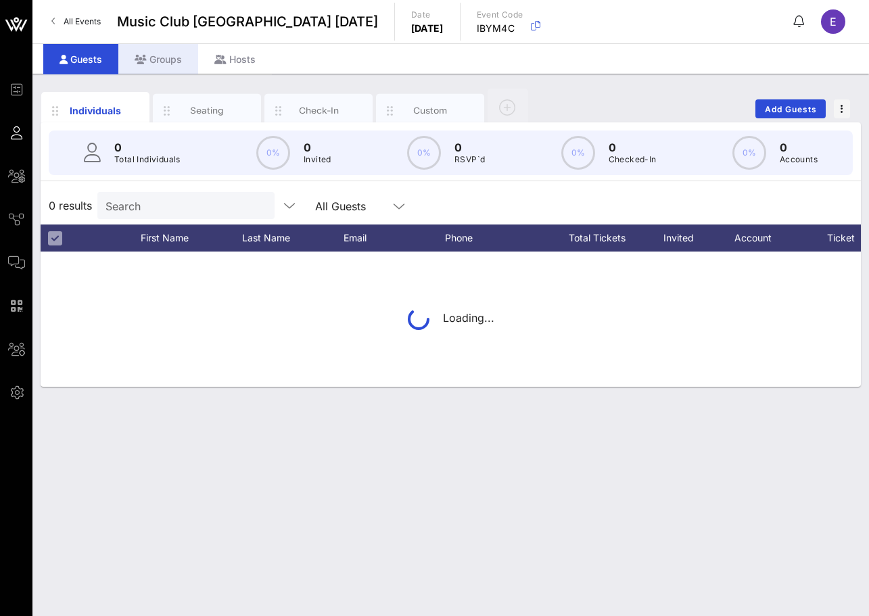
click at [170, 64] on div "Groups" at bounding box center [158, 59] width 80 height 30
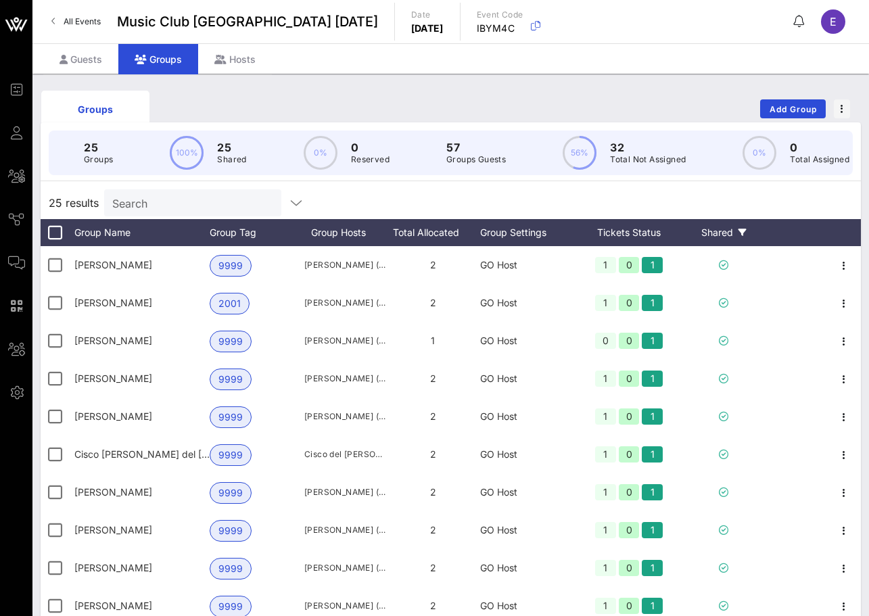
click at [719, 231] on div "Shared" at bounding box center [723, 232] width 81 height 27
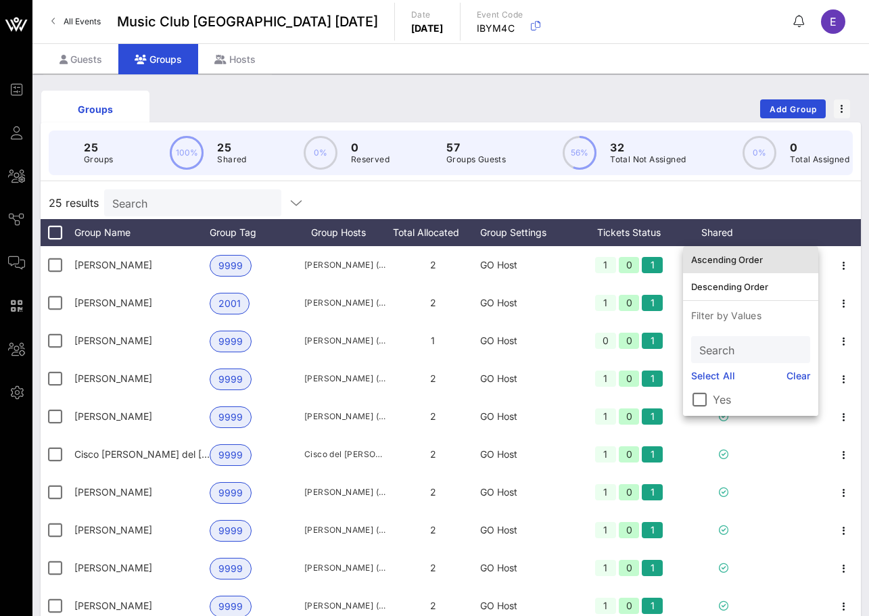
click at [721, 252] on div "Ascending Order" at bounding box center [750, 260] width 119 height 22
click at [719, 202] on div "25 results Search" at bounding box center [451, 203] width 820 height 32
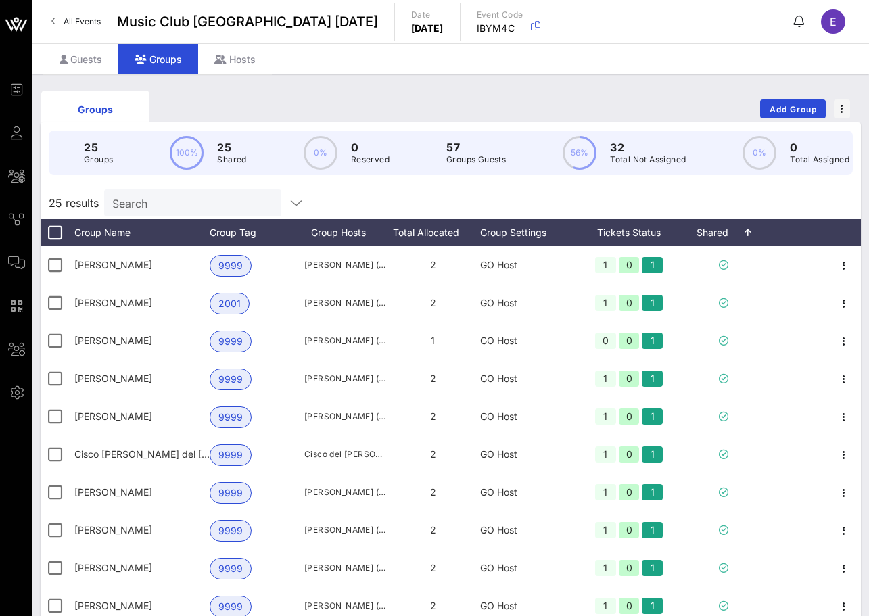
click at [82, 17] on span "All Events" at bounding box center [82, 21] width 37 height 10
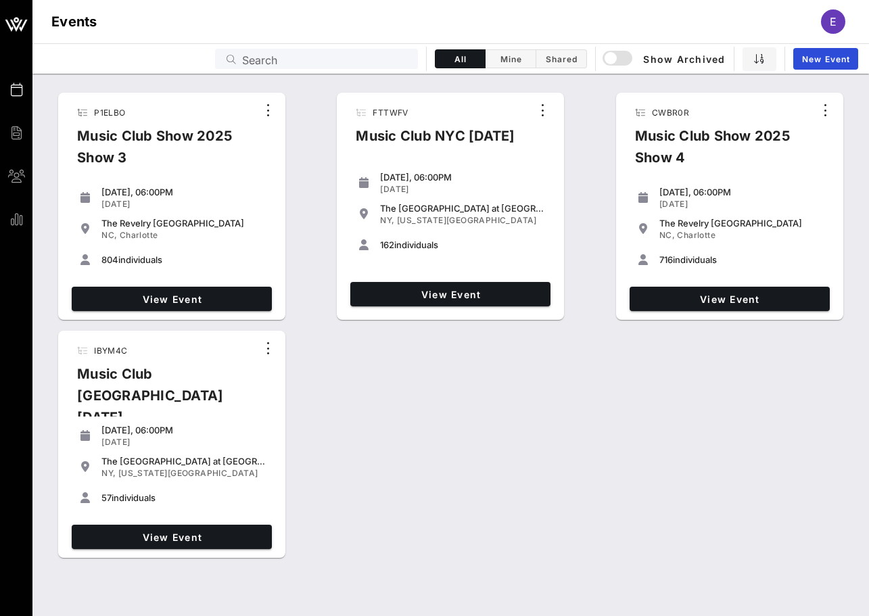
click at [459, 373] on div "P1ELBO Music Club Show 2025 Show 3 [DATE], 06:00PM [DATE] The [GEOGRAPHIC_DATA]…" at bounding box center [450, 325] width 837 height 477
click at [459, 298] on span "View Event" at bounding box center [450, 294] width 189 height 11
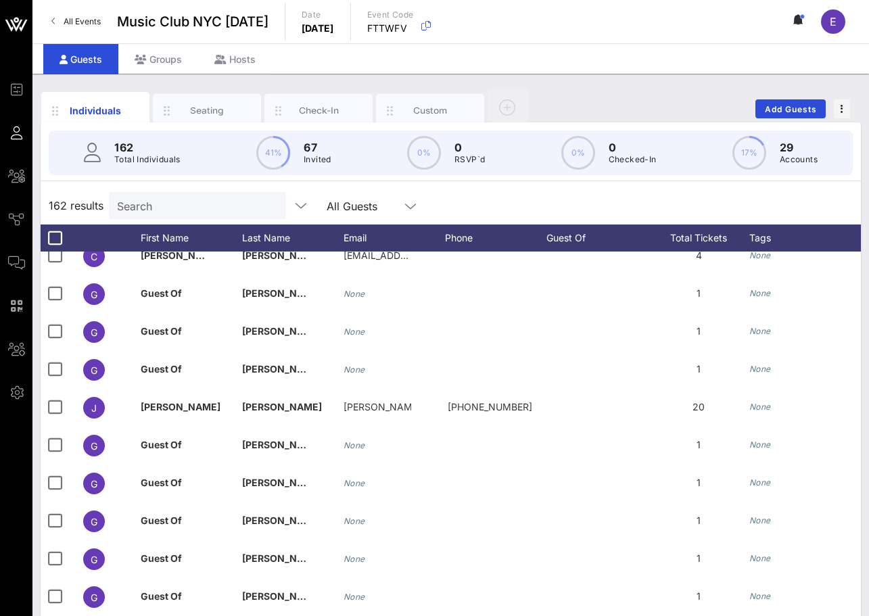
scroll to position [5246, 0]
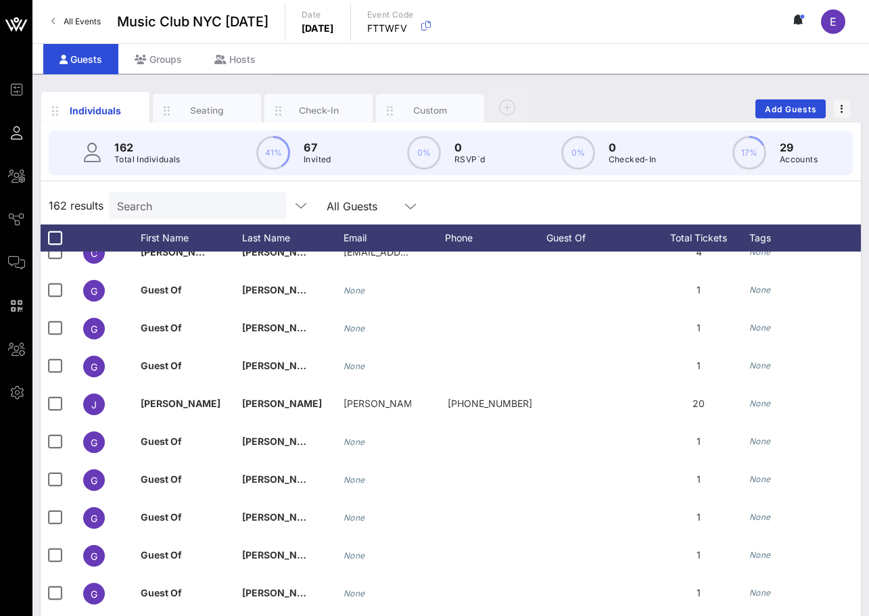
click at [105, 14] on link "All Events" at bounding box center [76, 22] width 66 height 22
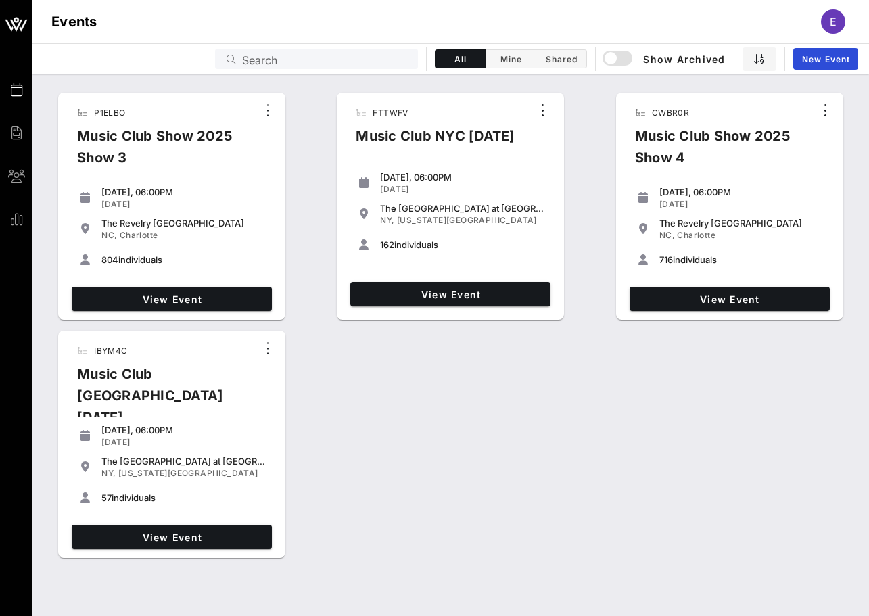
click at [423, 435] on div "P1ELBO Music Club Show 2025 Show 3 [DATE], 06:00PM [DATE] The [GEOGRAPHIC_DATA]…" at bounding box center [450, 325] width 837 height 477
click at [558, 91] on div "FTTWFV Music Club NYC [DATE] [DATE], 06:00PM [DATE] The [GEOGRAPHIC_DATA] at [G…" at bounding box center [450, 206] width 238 height 238
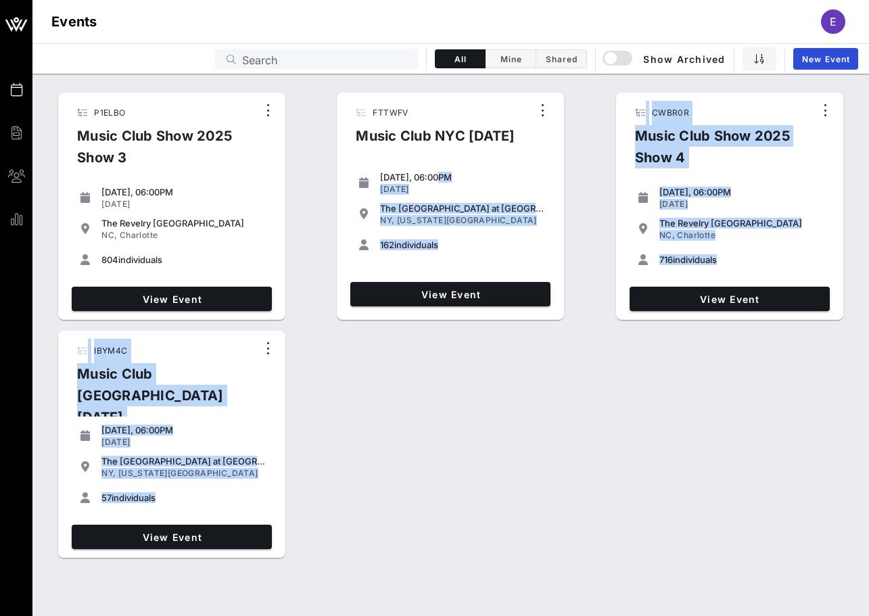
drag, startPoint x: 558, startPoint y: 91, endPoint x: 580, endPoint y: 433, distance: 343.0
click at [580, 433] on div "P1ELBO Music Club Show 2025 Show 3 [DATE], 06:00PM [DATE] The [GEOGRAPHIC_DATA]…" at bounding box center [450, 325] width 837 height 477
click at [580, 432] on div "P1ELBO Music Club Show 2025 Show 3 [DATE], 06:00PM [DATE] The [GEOGRAPHIC_DATA]…" at bounding box center [450, 325] width 837 height 477
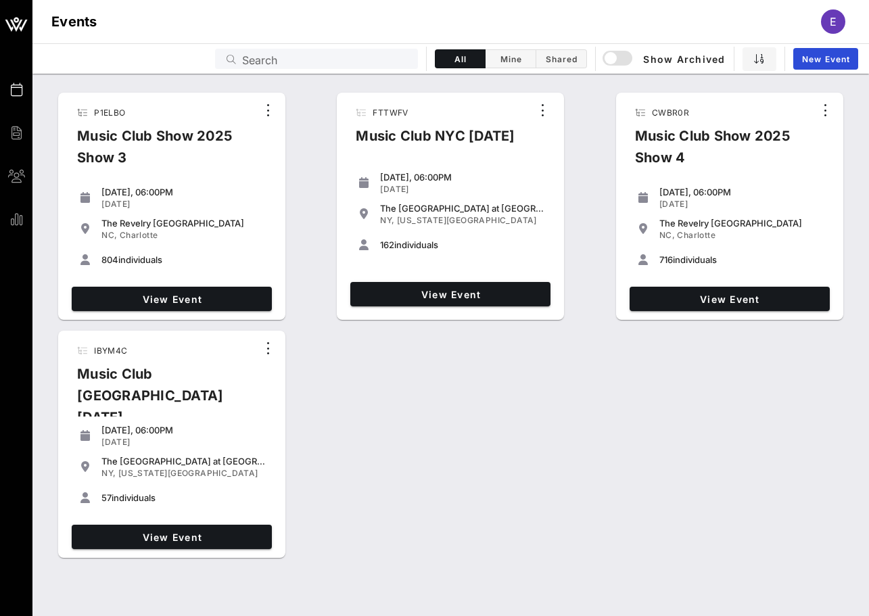
click at [472, 135] on div "Music Club NYC [DATE]" at bounding box center [435, 141] width 181 height 32
click at [418, 287] on link "View Event" at bounding box center [450, 294] width 200 height 24
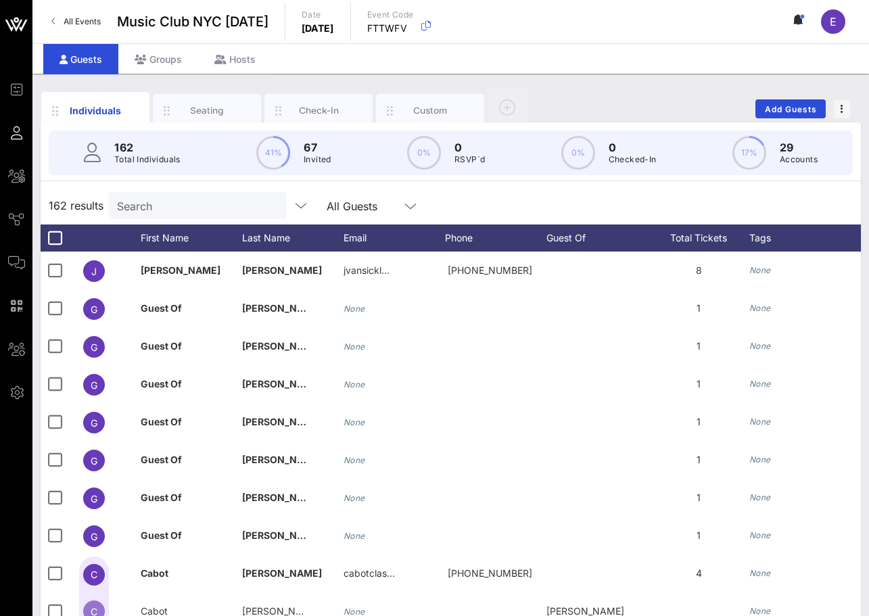
click at [68, 24] on span "All Events" at bounding box center [82, 21] width 37 height 10
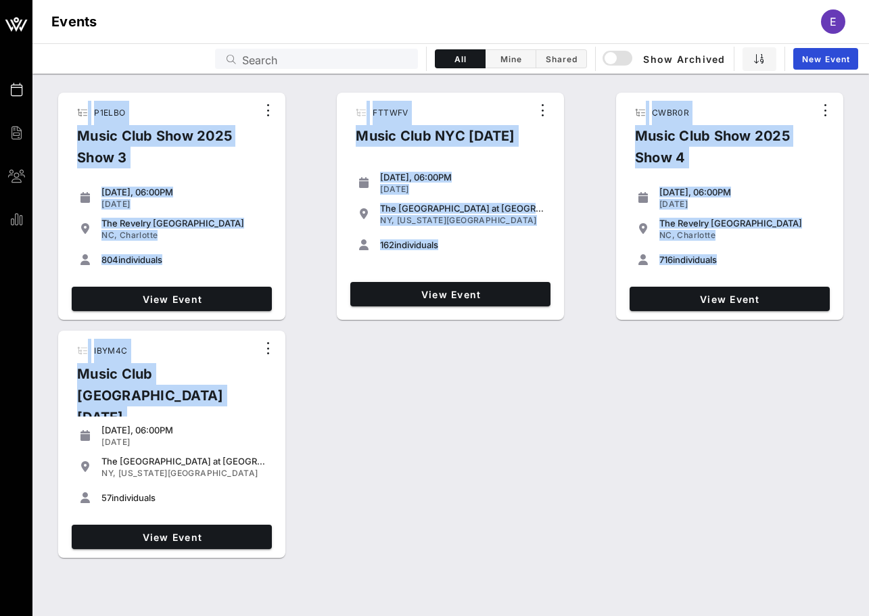
drag, startPoint x: 333, startPoint y: 368, endPoint x: 249, endPoint y: 92, distance: 288.4
click at [249, 91] on div "P1ELBO Music Club Show 2025 Show 3 [DATE], 06:00PM [DATE] The [GEOGRAPHIC_DATA]…" at bounding box center [450, 325] width 837 height 477
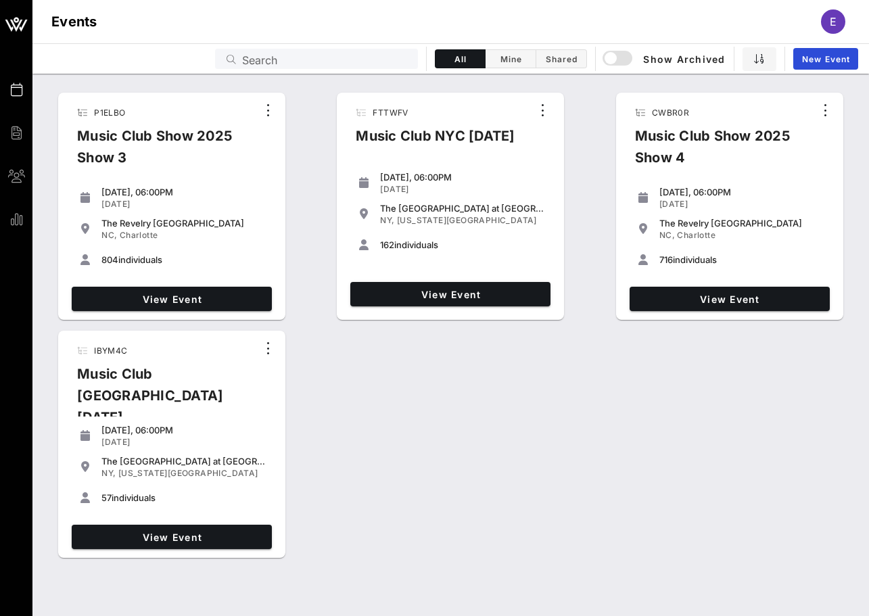
click at [369, 528] on div "P1ELBO Music Club Show 2025 Show 3 [DATE], 06:00PM [DATE] The [GEOGRAPHIC_DATA]…" at bounding box center [450, 325] width 837 height 477
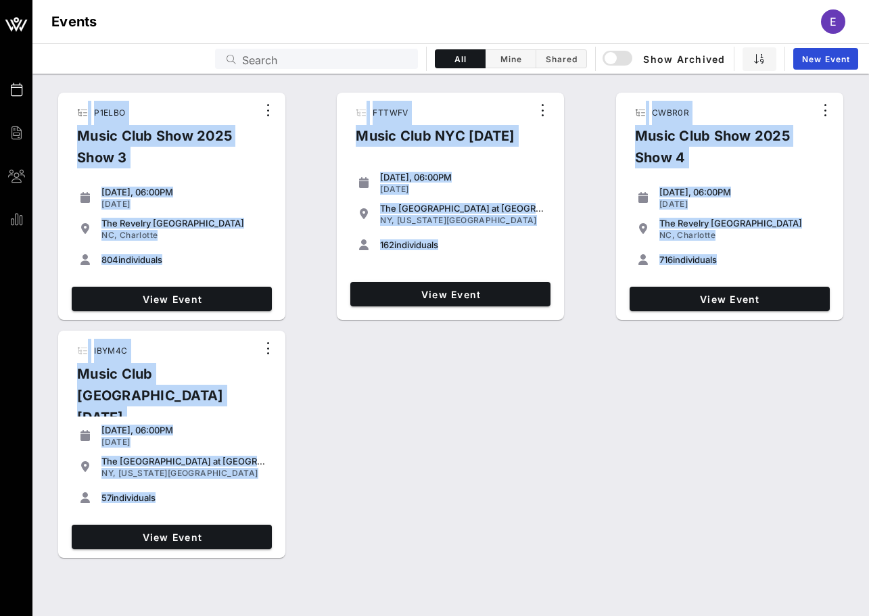
drag, startPoint x: 369, startPoint y: 528, endPoint x: 279, endPoint y: 71, distance: 465.4
click at [279, 71] on div "Events Billing Groups Reports Events E Events Search All Mine Shared Show Archi…" at bounding box center [434, 308] width 869 height 616
click at [317, 124] on div "P1ELBO Music Club Show 2025 Show 3 [DATE], 06:00PM [DATE] The [GEOGRAPHIC_DATA]…" at bounding box center [450, 325] width 837 height 477
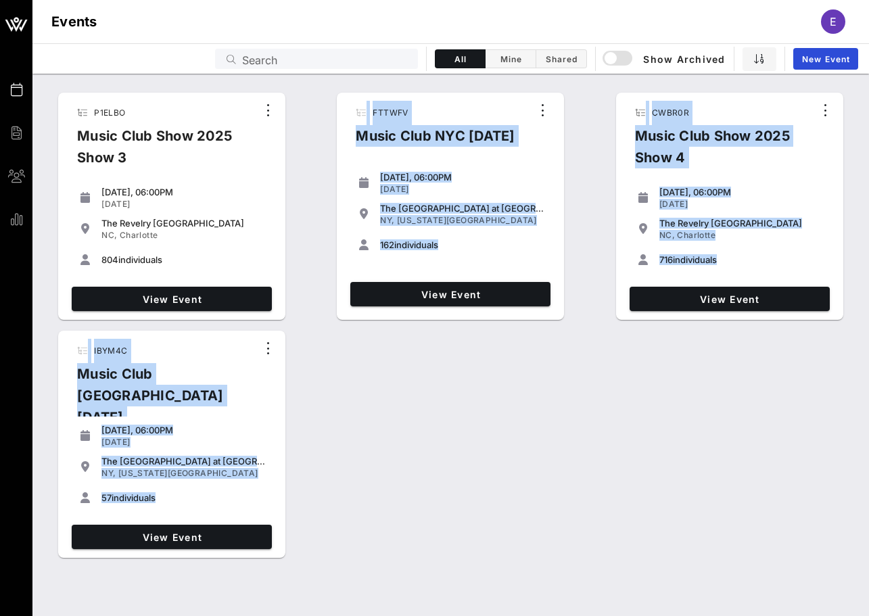
drag, startPoint x: 316, startPoint y: 115, endPoint x: 340, endPoint y: 455, distance: 340.4
click at [340, 455] on div "P1ELBO Music Club Show 2025 Show 3 [DATE], 06:00PM [DATE] The [GEOGRAPHIC_DATA]…" at bounding box center [450, 325] width 837 height 477
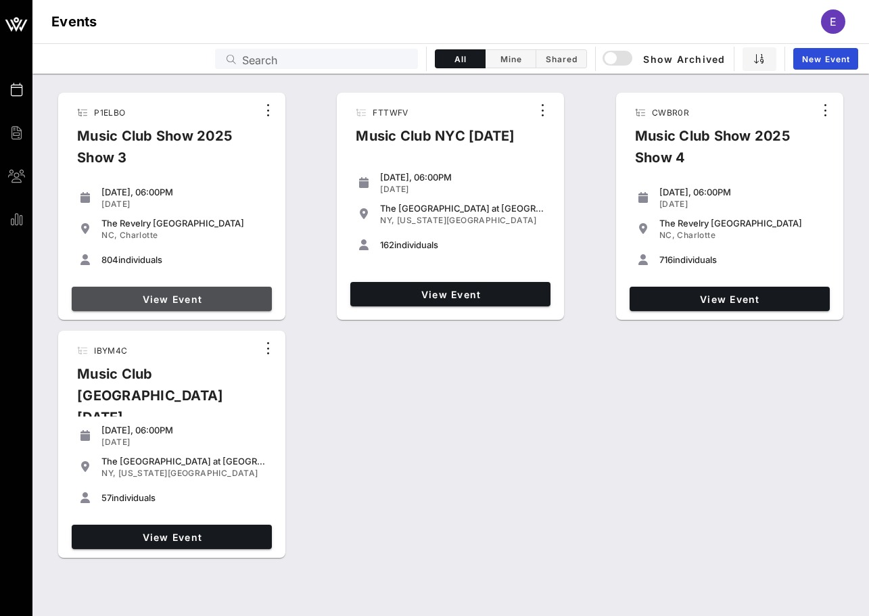
click at [251, 303] on span "View Event" at bounding box center [171, 299] width 189 height 11
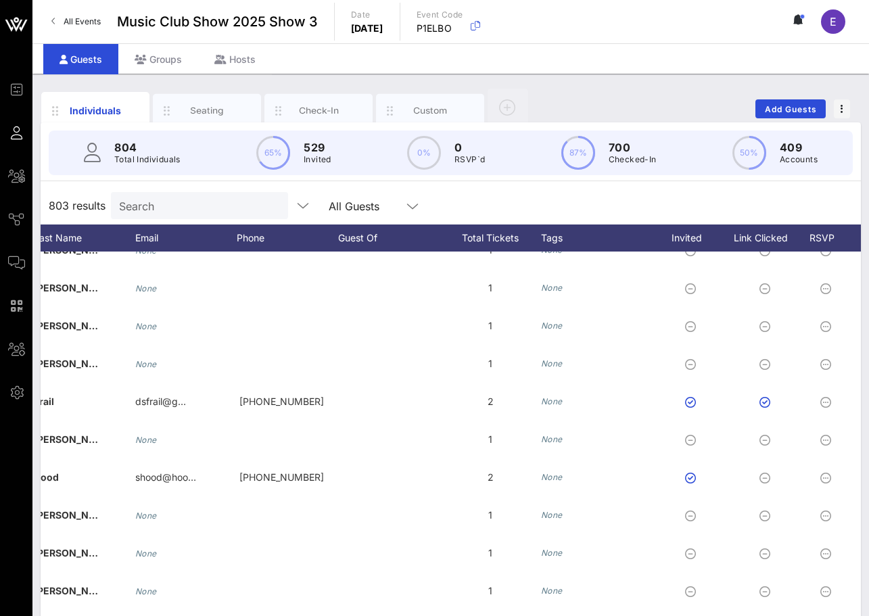
scroll to position [2748, 108]
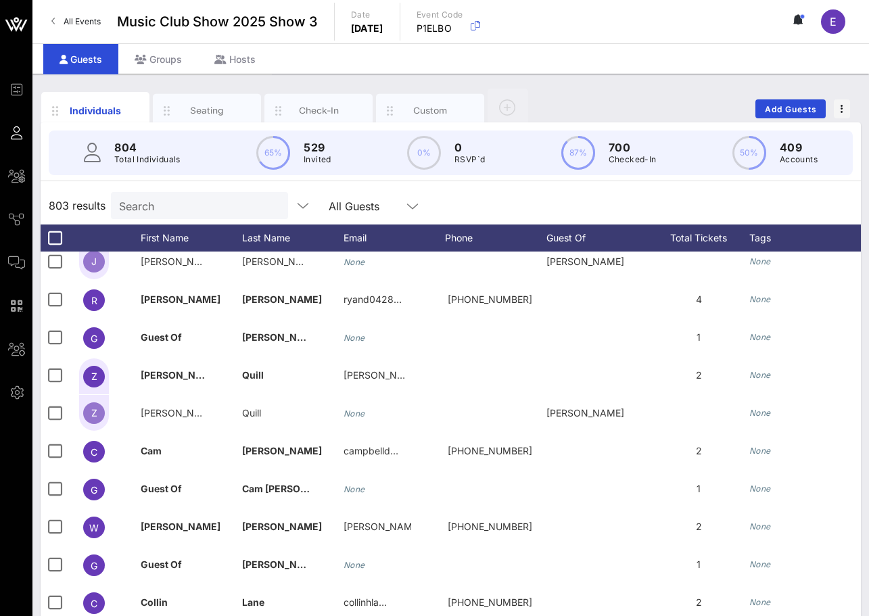
click at [576, 147] on circle at bounding box center [578, 153] width 32 height 32
click at [292, 110] on div "Check-In" at bounding box center [319, 110] width 60 height 13
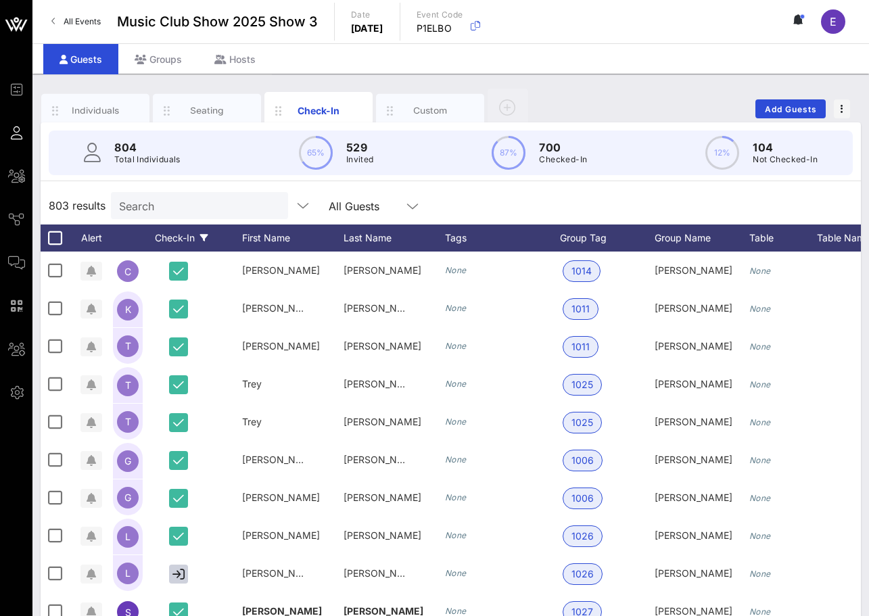
click at [176, 238] on div "Check-In" at bounding box center [181, 238] width 68 height 27
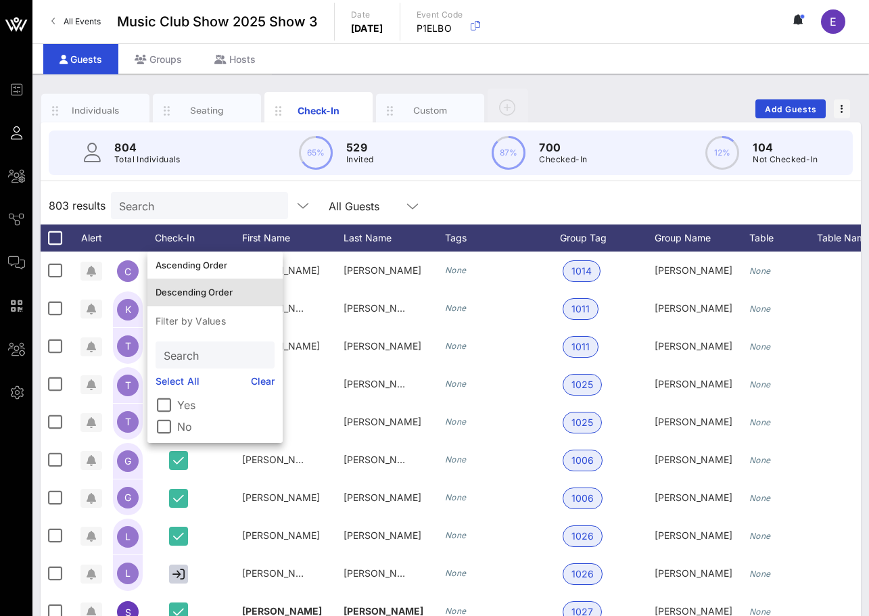
click at [185, 292] on div "Descending Order" at bounding box center [215, 292] width 119 height 11
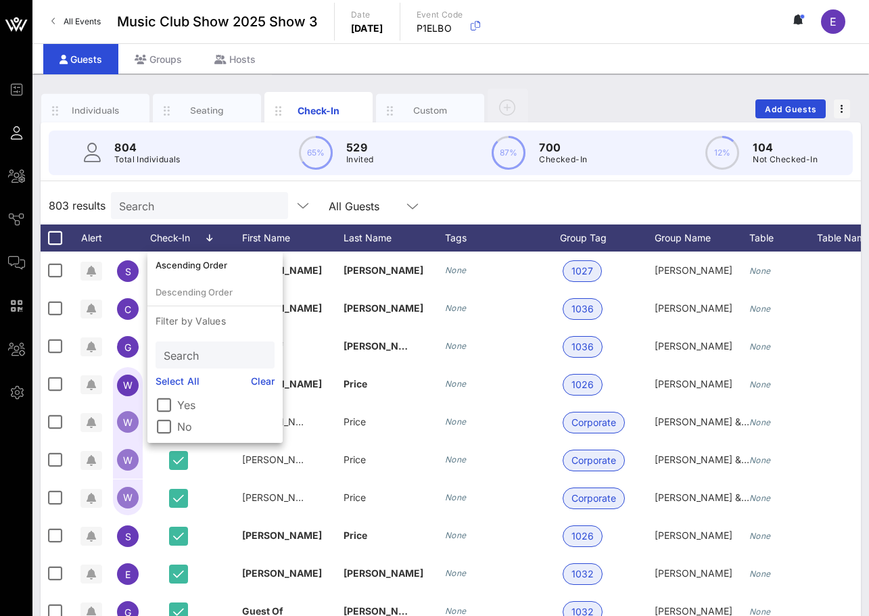
click at [395, 195] on div "Search All Guests" at bounding box center [272, 205] width 323 height 27
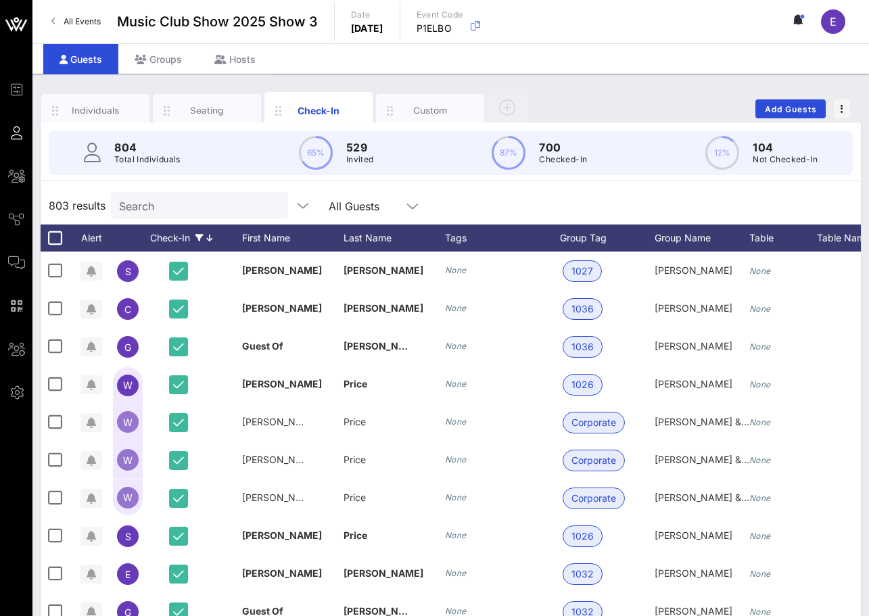
click at [183, 241] on div "Check-In" at bounding box center [181, 238] width 68 height 27
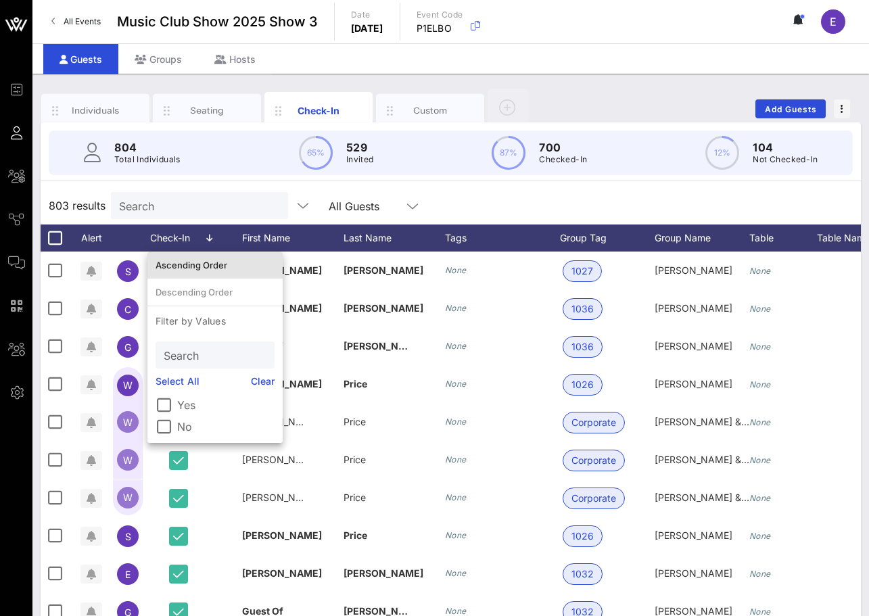
click at [183, 258] on div "Ascending Order" at bounding box center [215, 265] width 119 height 22
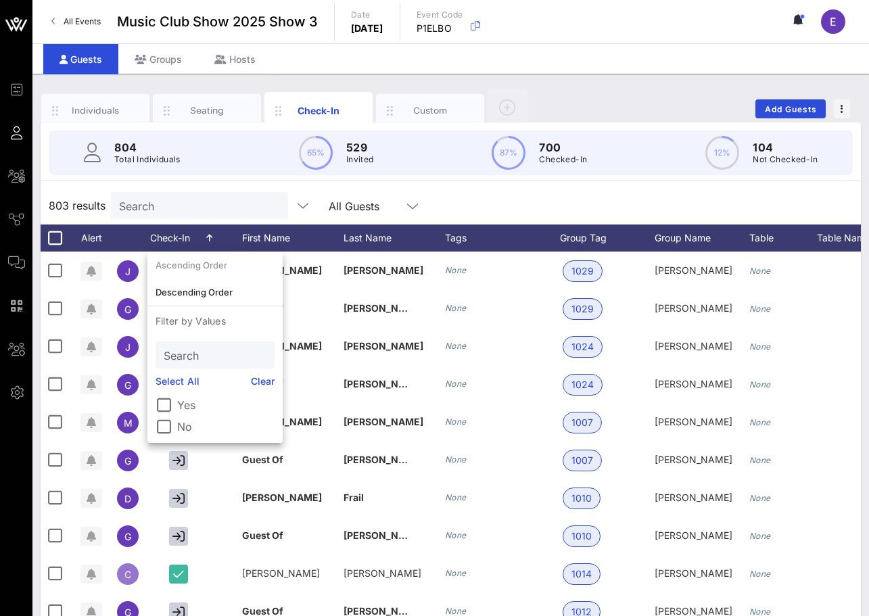
click at [420, 207] on div "803 results Search All Guests" at bounding box center [451, 206] width 820 height 38
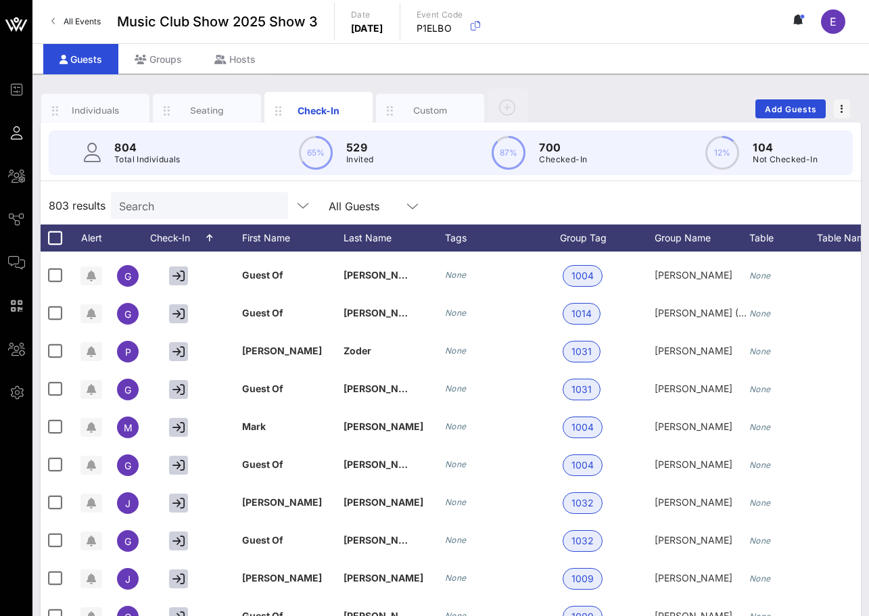
click at [607, 103] on div "Individuals Seating Check-In Custom Add Guests" at bounding box center [451, 108] width 820 height 43
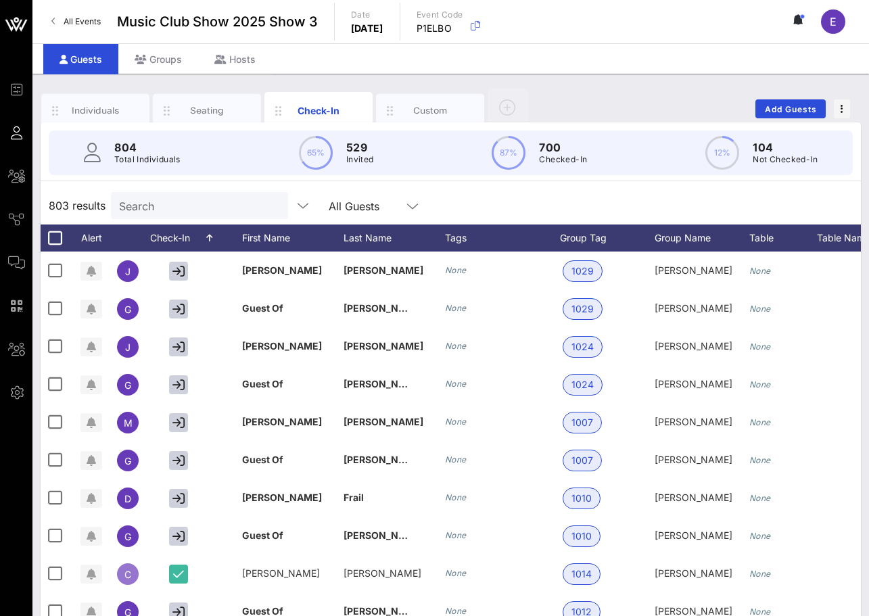
click at [51, 12] on link "All Events" at bounding box center [76, 22] width 66 height 22
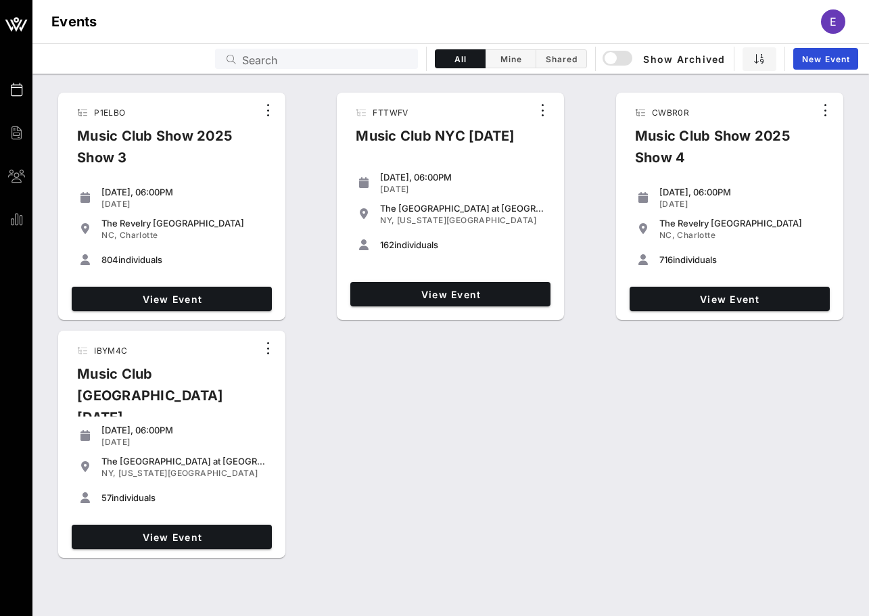
click at [777, 453] on div "P1ELBO Music Club Show 2025 Show 3 [DATE], 06:00PM [DATE] The [GEOGRAPHIC_DATA]…" at bounding box center [450, 325] width 837 height 477
